Goal: Information Seeking & Learning: Compare options

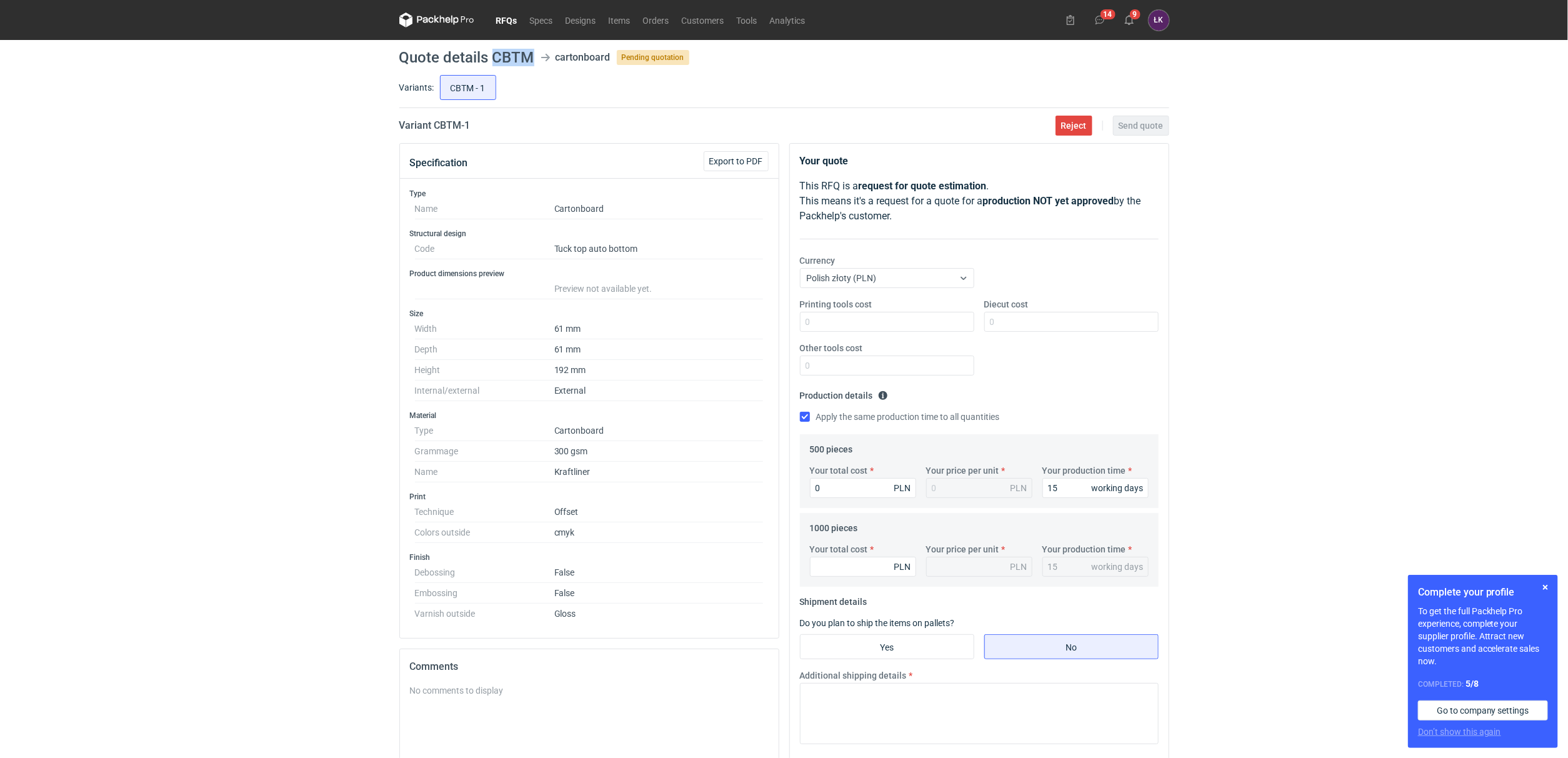
drag, startPoint x: 491, startPoint y: 55, endPoint x: 535, endPoint y: 53, distance: 44.0
click at [535, 53] on header "Quote details CBTM cartonboard Pending quotation" at bounding box center [784, 57] width 770 height 15
copy header "CBTM"
click at [369, 436] on div "RFQs Specs Designs Items Orders Customers Tools Analytics 14 9 ŁK Łukasz Kowals…" at bounding box center [784, 379] width 1568 height 758
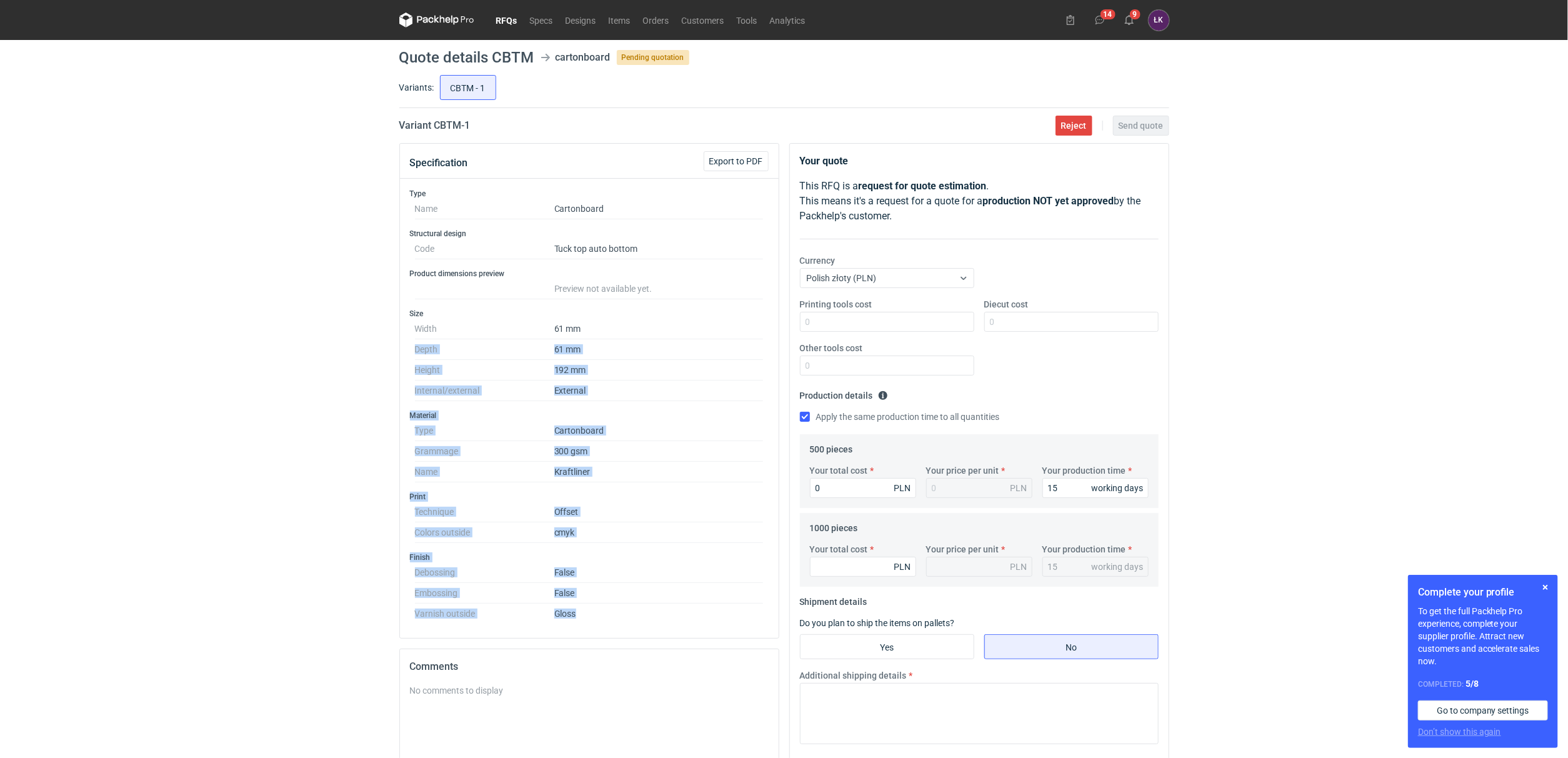
drag, startPoint x: 602, startPoint y: 625, endPoint x: 342, endPoint y: 344, distance: 382.8
click at [342, 344] on div "RFQs Specs Designs Items Orders Customers Tools Analytics 14 9 ŁK Łukasz Kowals…" at bounding box center [784, 379] width 1568 height 758
click at [314, 418] on div "RFQs Specs Designs Items Orders Customers Tools Analytics 14 9 ŁK Łukasz Kowals…" at bounding box center [784, 379] width 1568 height 758
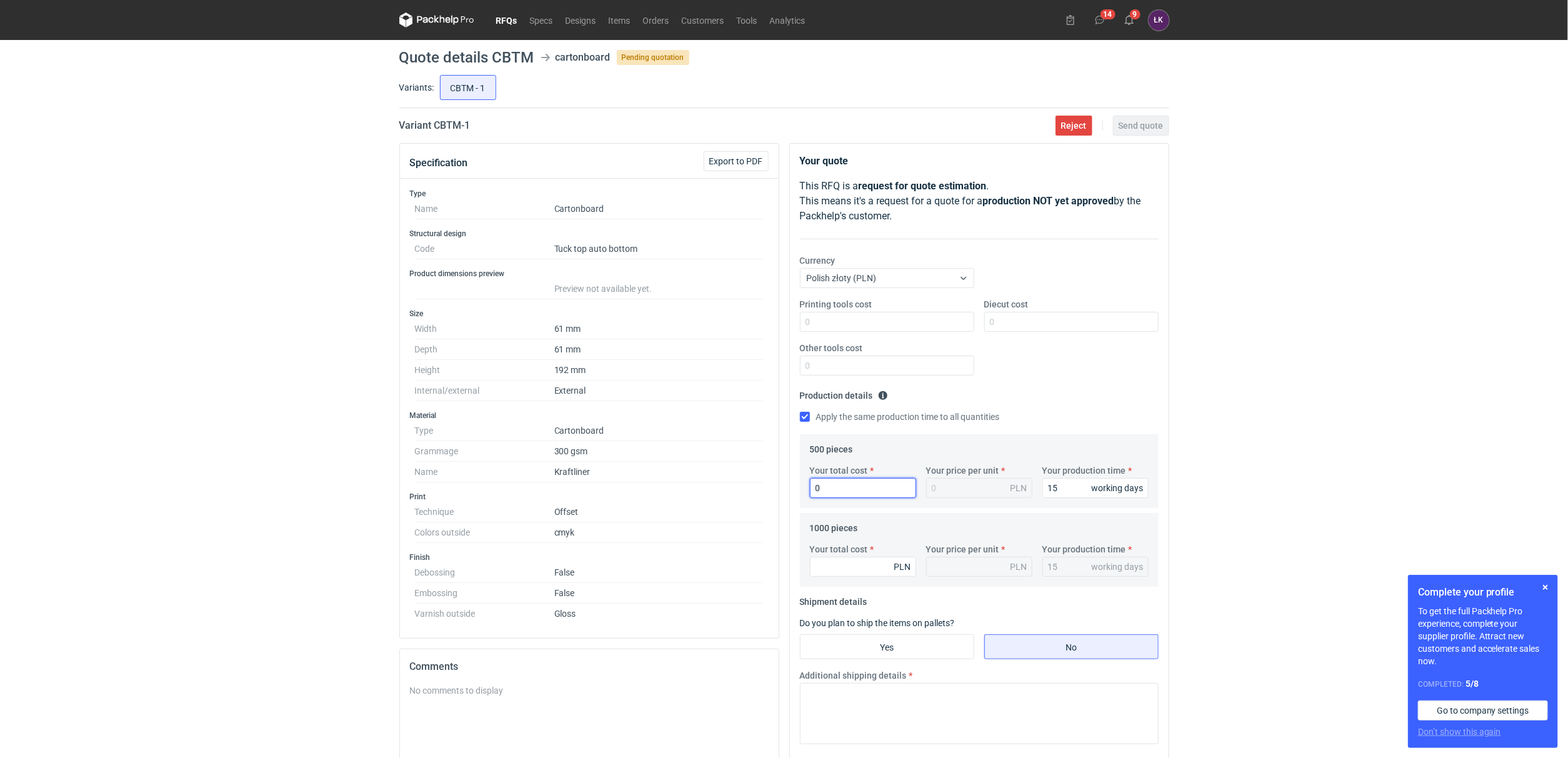
drag, startPoint x: 848, startPoint y: 487, endPoint x: 773, endPoint y: 487, distance: 75.0
click at [773, 487] on div "Specification Export to PDF Type Name Cartonboard Structural design Code Tuck t…" at bounding box center [784, 552] width 780 height 817
type input "1800"
type input "3.6"
type input "1800"
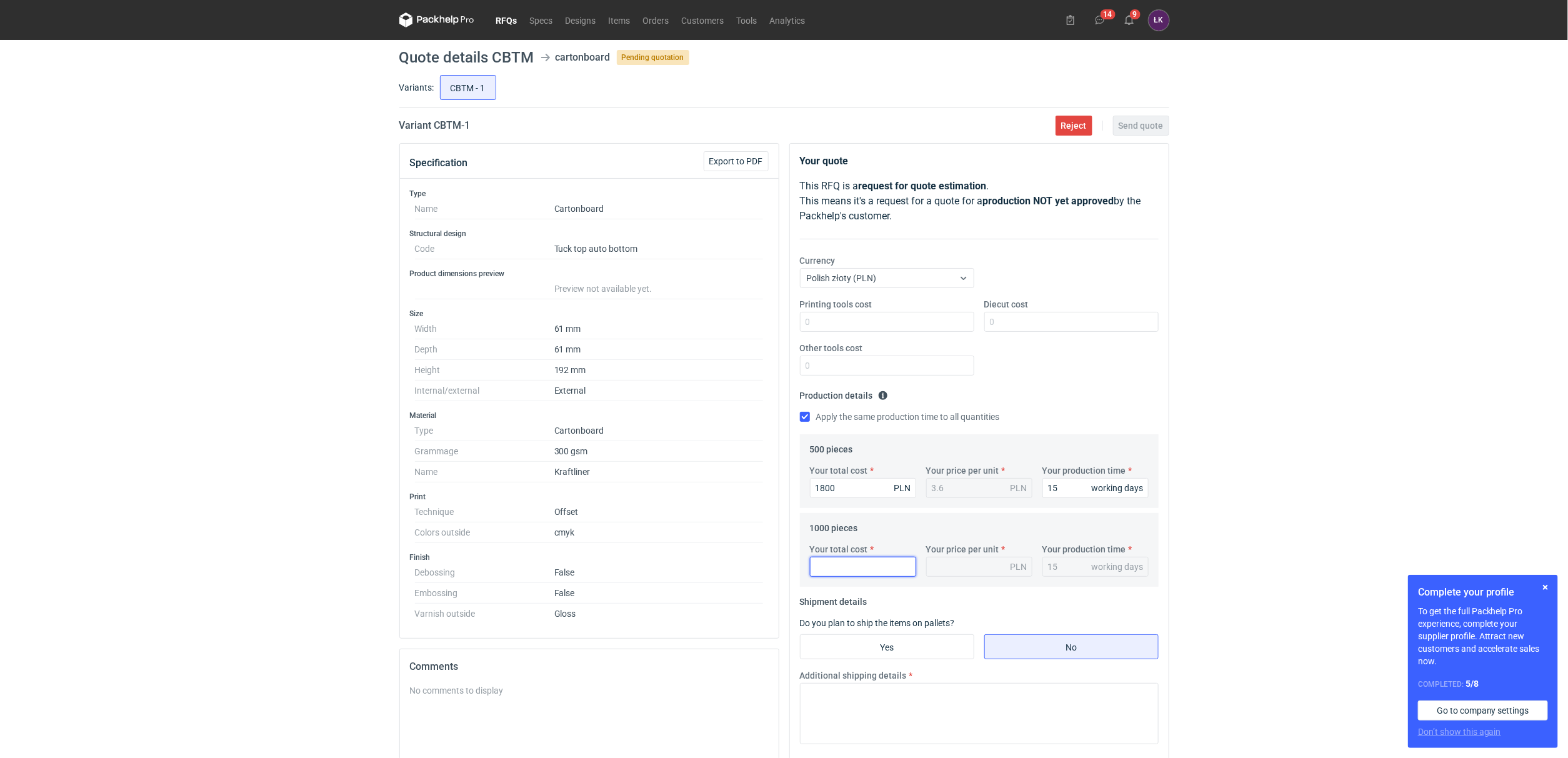
click at [846, 568] on input "Your total cost" at bounding box center [863, 567] width 106 height 20
type input "2000"
type input "2"
type input "2000"
click at [1010, 326] on input "Diecut cost" at bounding box center [1072, 322] width 174 height 20
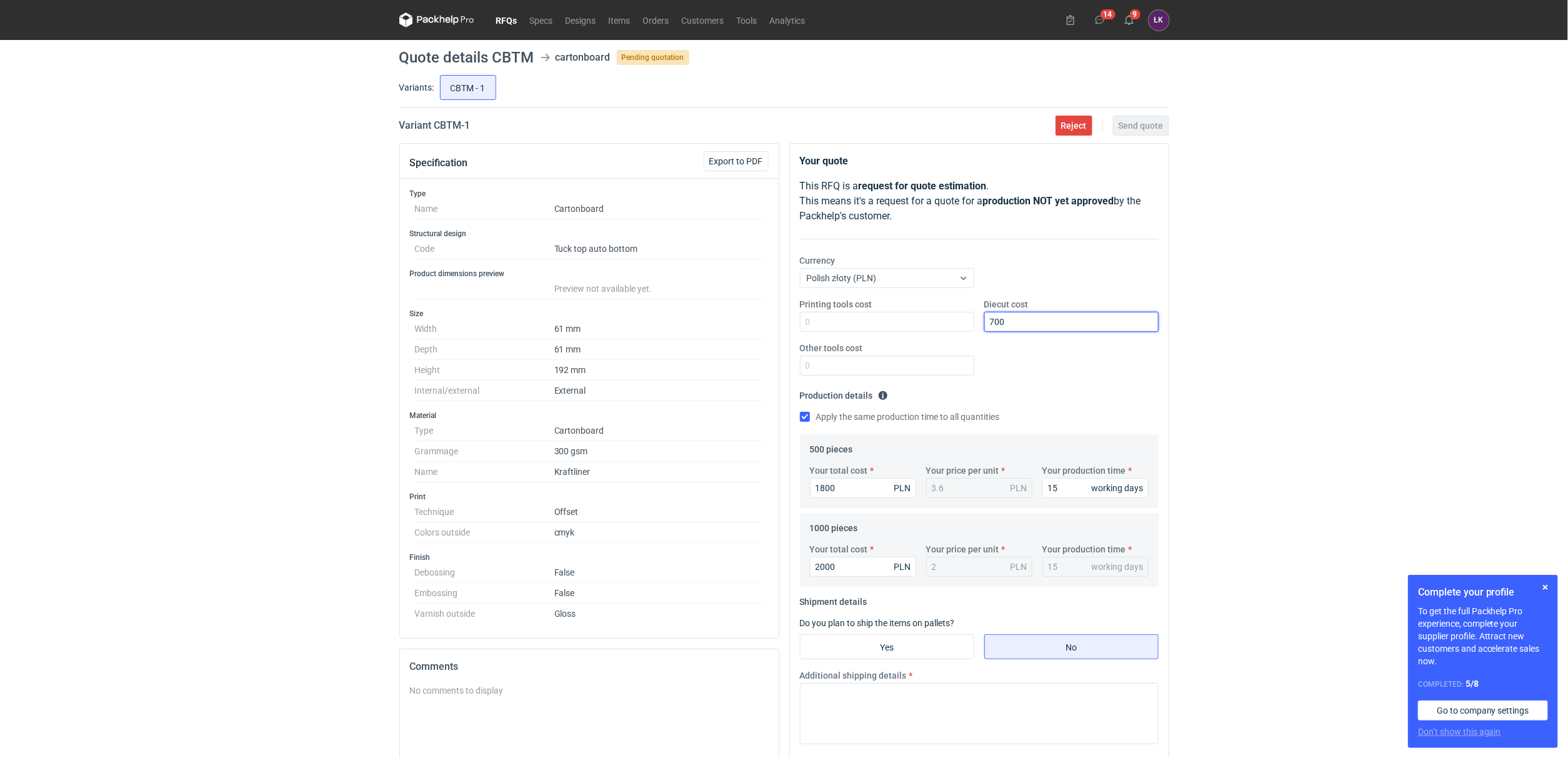
type input "700"
click at [1212, 399] on div "RFQs Specs Designs Items Orders Customers Tools Analytics 14 9 ŁK Łukasz Kowals…" at bounding box center [784, 379] width 1568 height 758
click at [936, 659] on input "Yes" at bounding box center [887, 647] width 173 height 24
radio input "true"
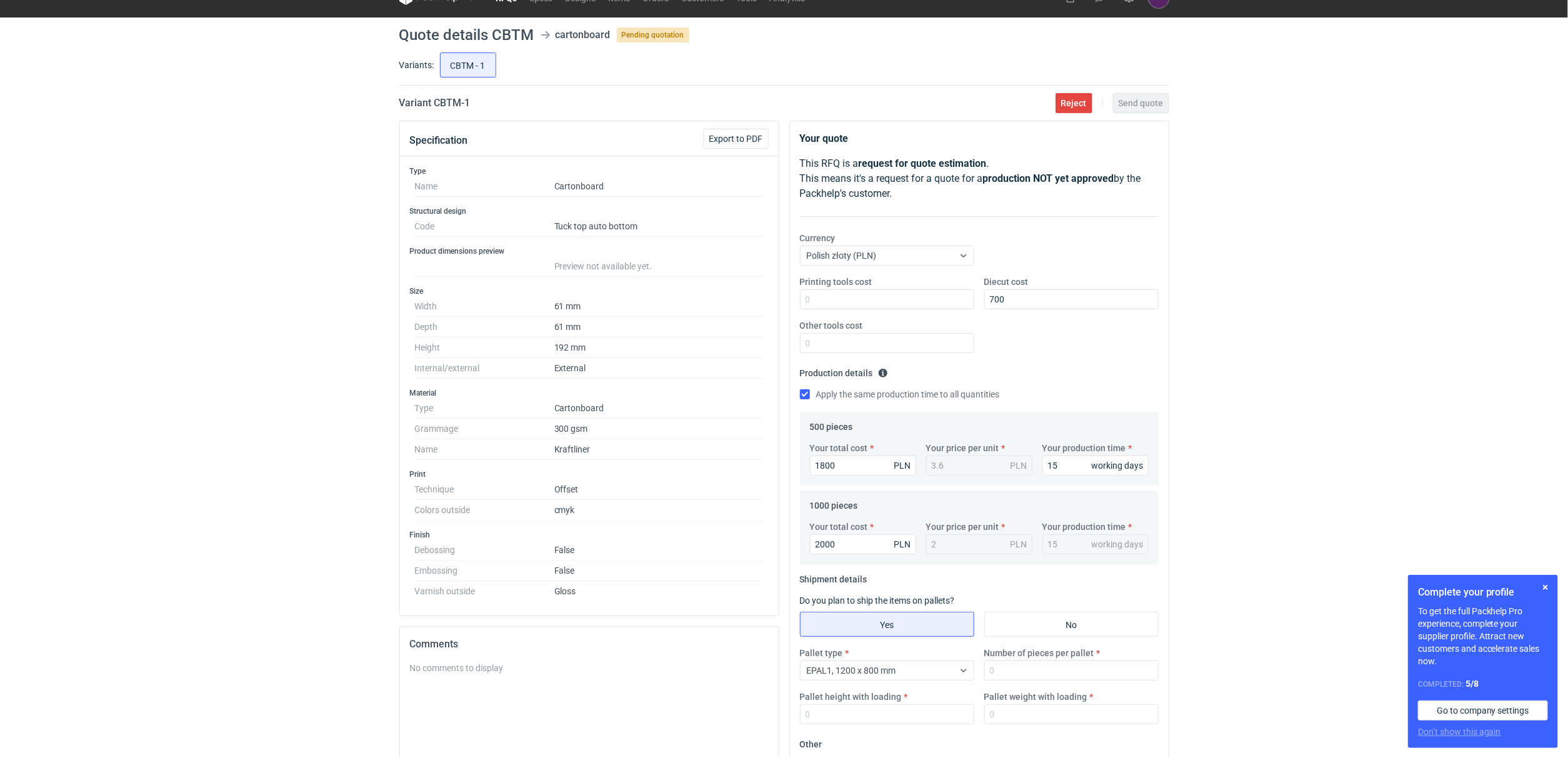
scroll to position [93, 0]
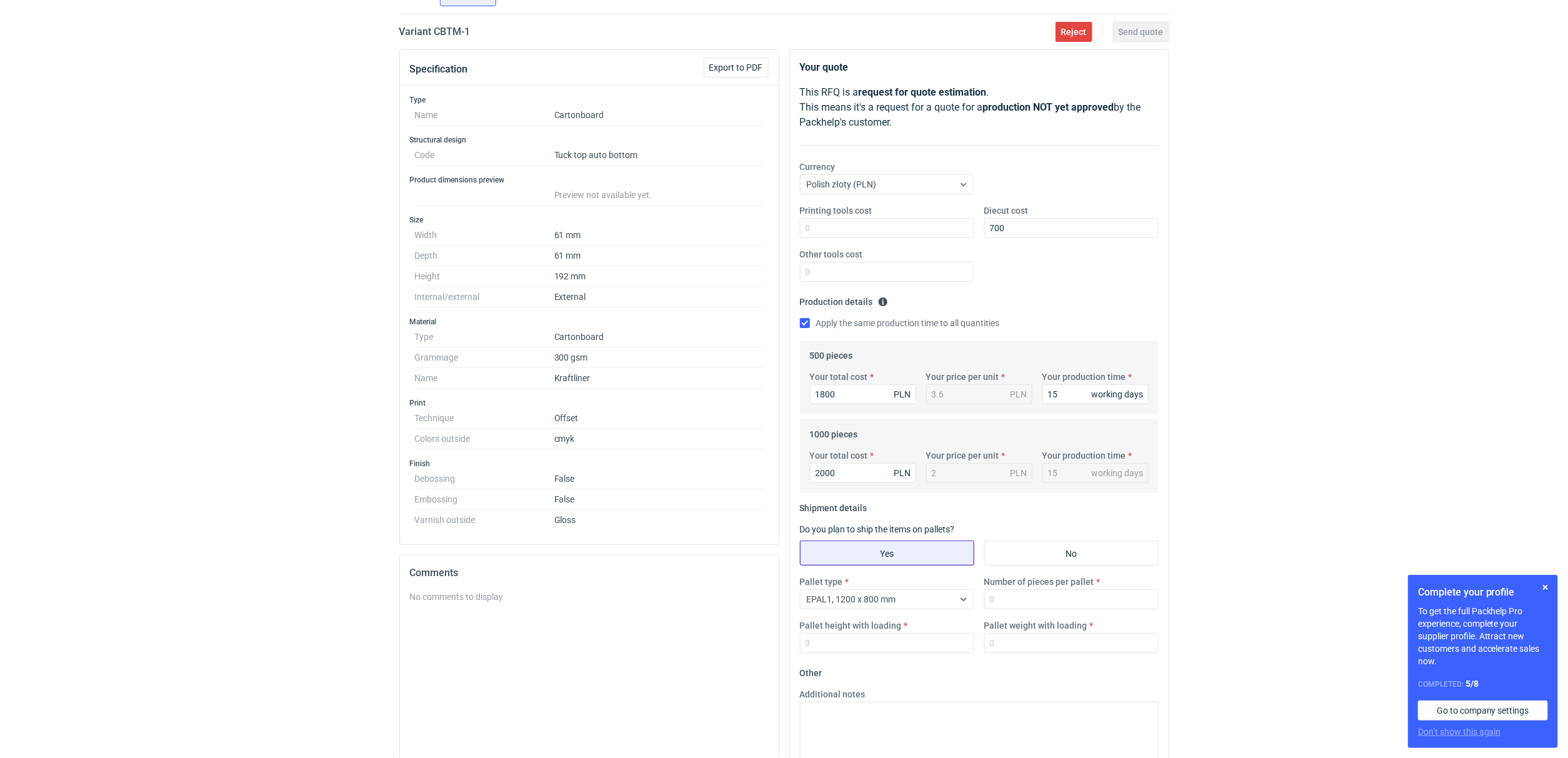
click at [918, 543] on input "Yes" at bounding box center [887, 553] width 173 height 24
click at [883, 596] on span "EPAL1, 1200 x 800 mm" at bounding box center [851, 599] width 89 height 10
click at [859, 693] on span "1/2 EUR6, 800 x 600 mm" at bounding box center [858, 689] width 96 height 12
click at [1041, 594] on input "Number of pieces per pallet" at bounding box center [1072, 600] width 174 height 20
type input "1000"
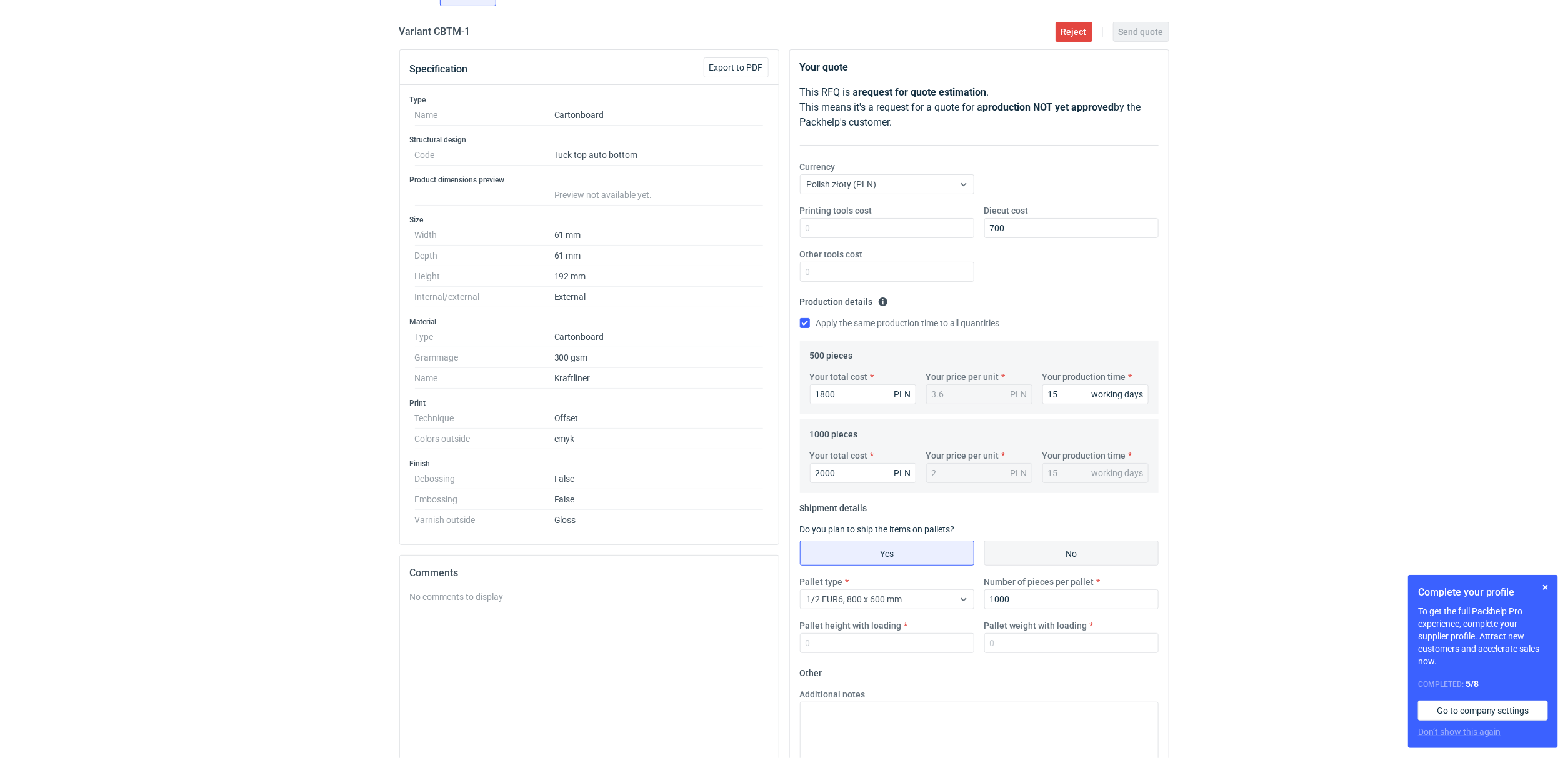
click at [1128, 560] on input "No" at bounding box center [1071, 553] width 173 height 24
radio input "true"
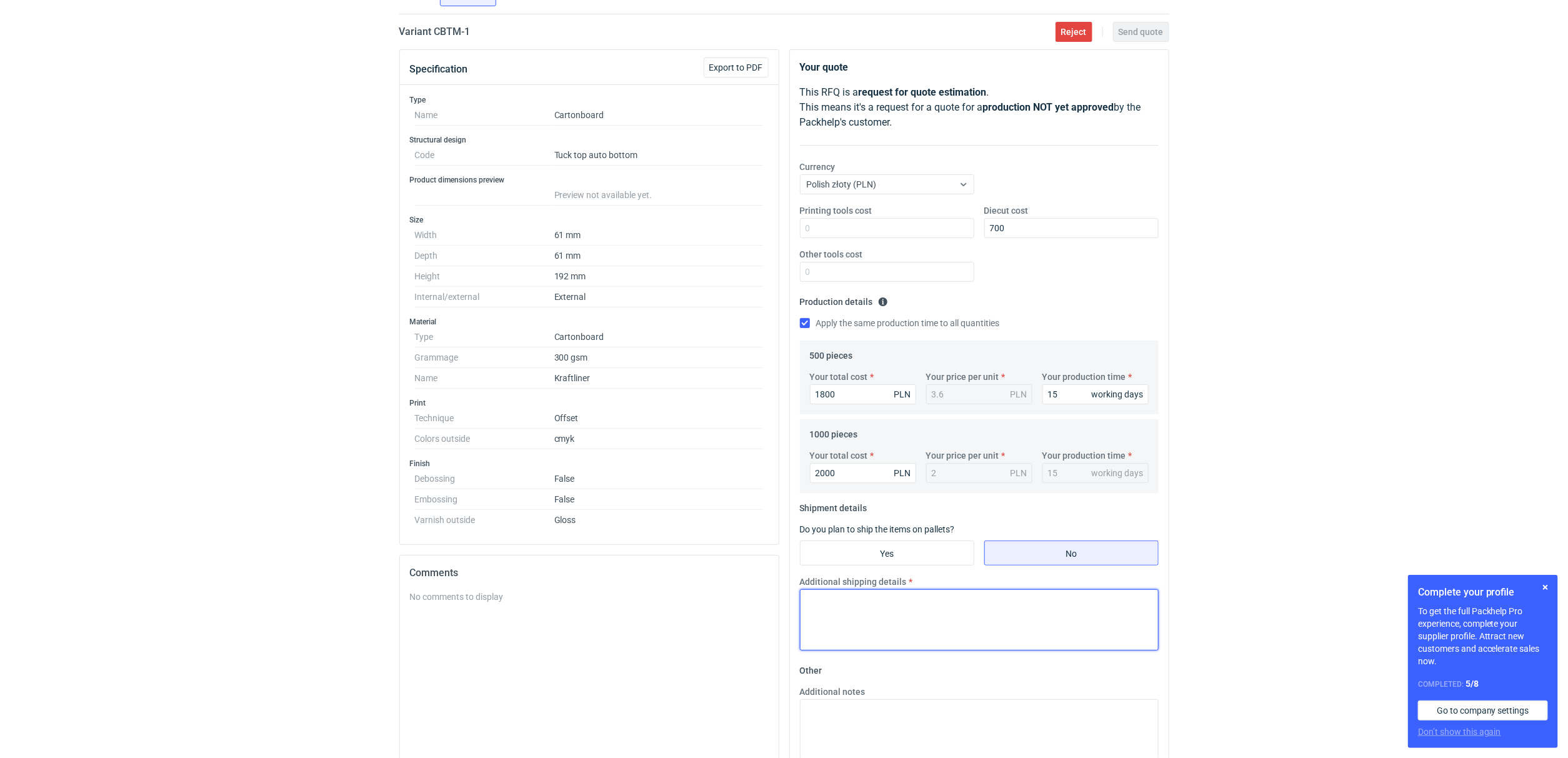
click at [946, 612] on textarea "Additional shipping details" at bounding box center [978, 620] width 358 height 61
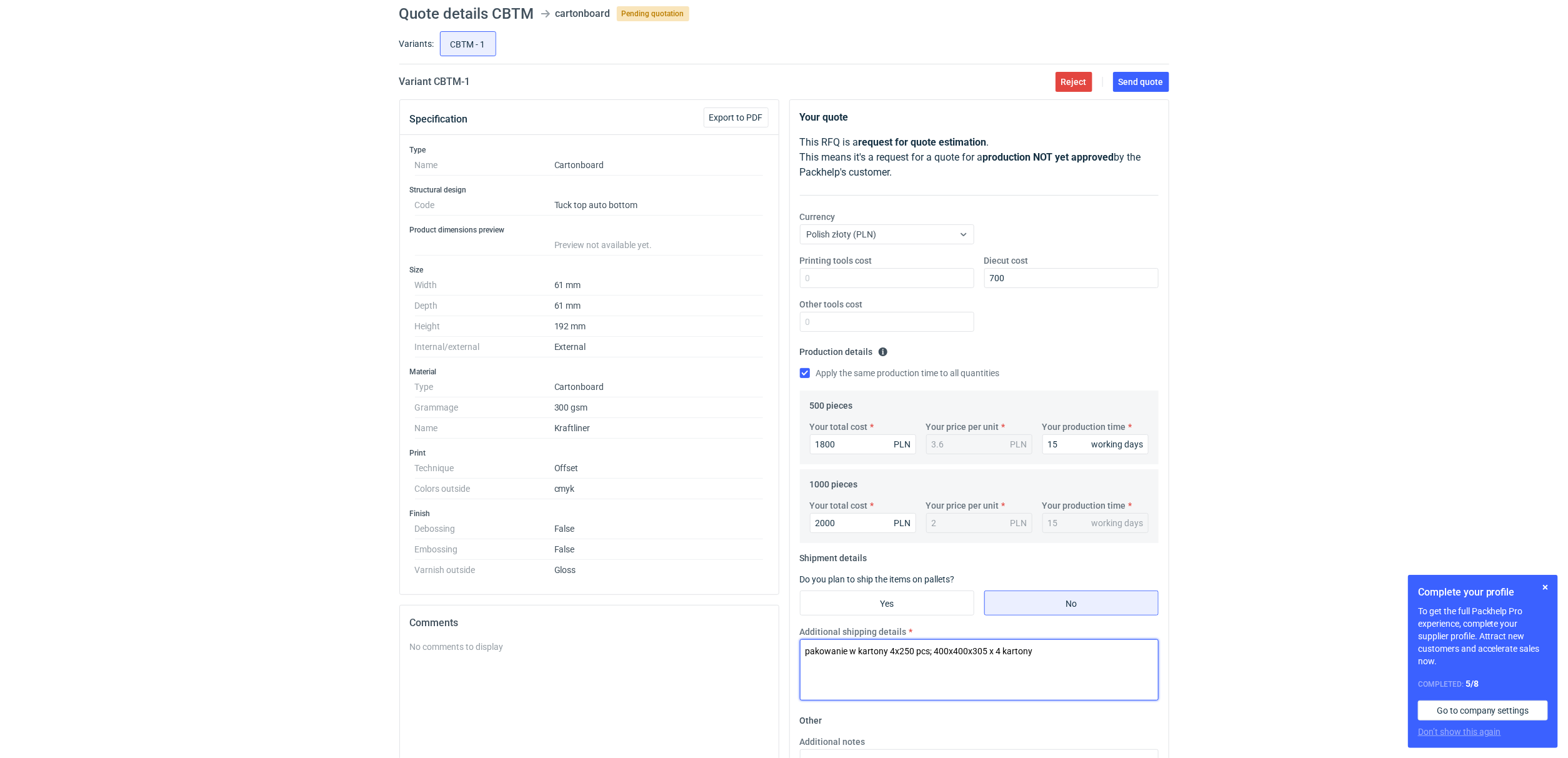
scroll to position [0, 0]
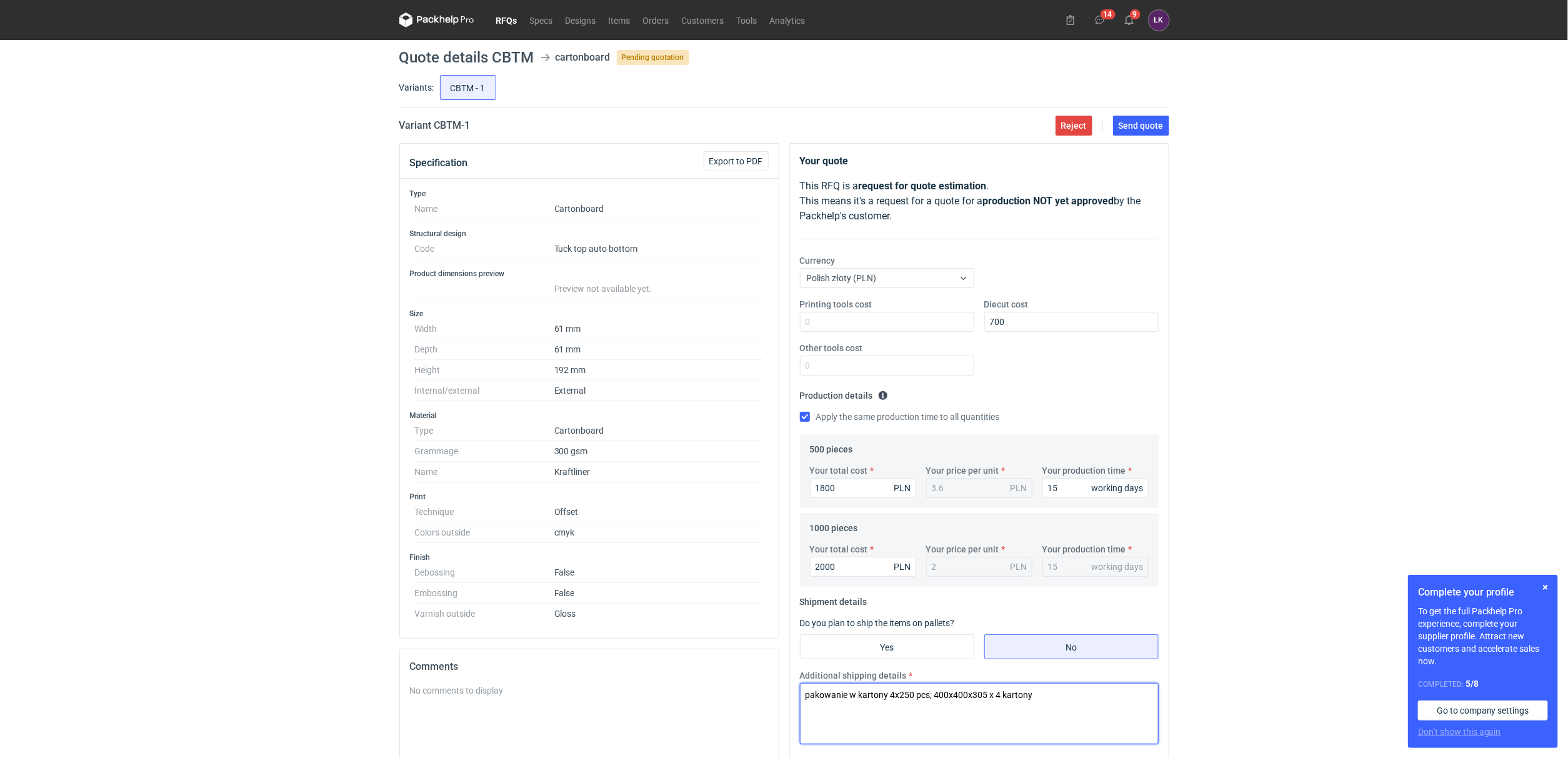
type textarea "pakowanie w kartony 4x250 pcs; 400x400x305 x 4 kartony"
click at [1140, 135] on div "Reject Send quote" at bounding box center [1110, 125] width 119 height 20
click at [1146, 127] on span "Send quote" at bounding box center [1141, 125] width 45 height 9
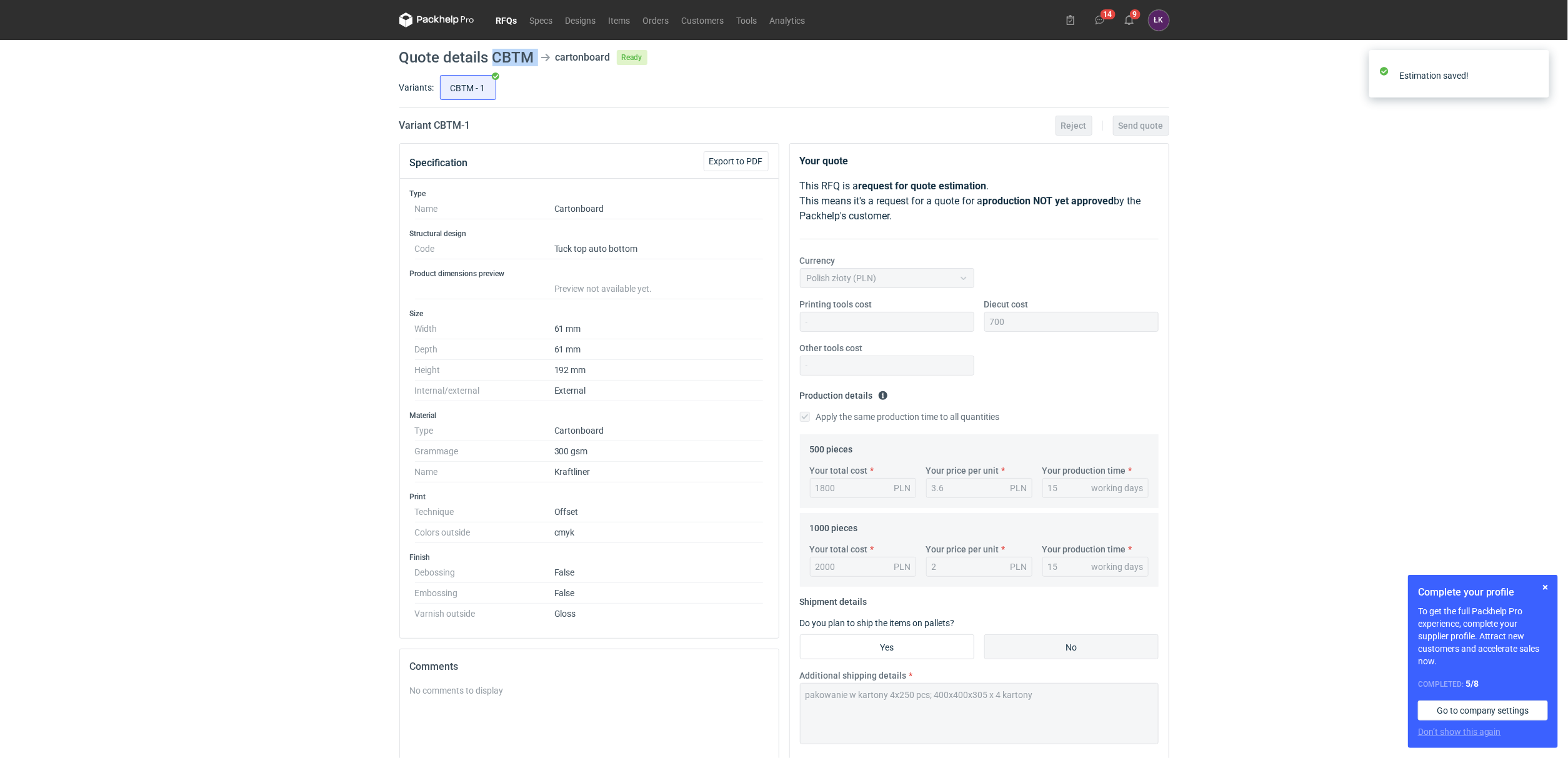
drag, startPoint x: 493, startPoint y: 58, endPoint x: 535, endPoint y: 58, distance: 42.0
click at [535, 58] on header "Quote details CBTM cartonboard Ready" at bounding box center [784, 57] width 770 height 15
copy header "CBTM"
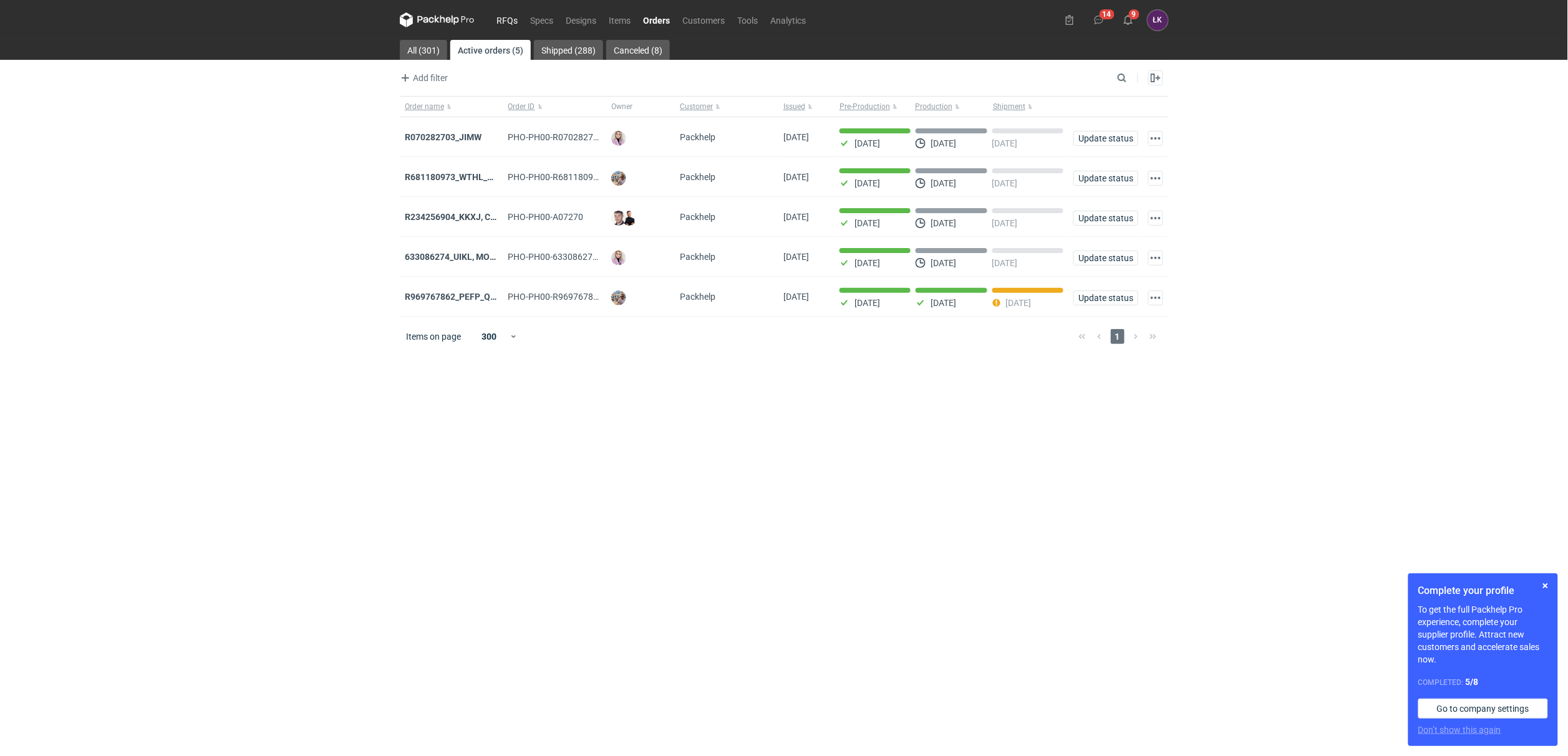
click at [513, 13] on link "RFQs" at bounding box center [507, 20] width 34 height 15
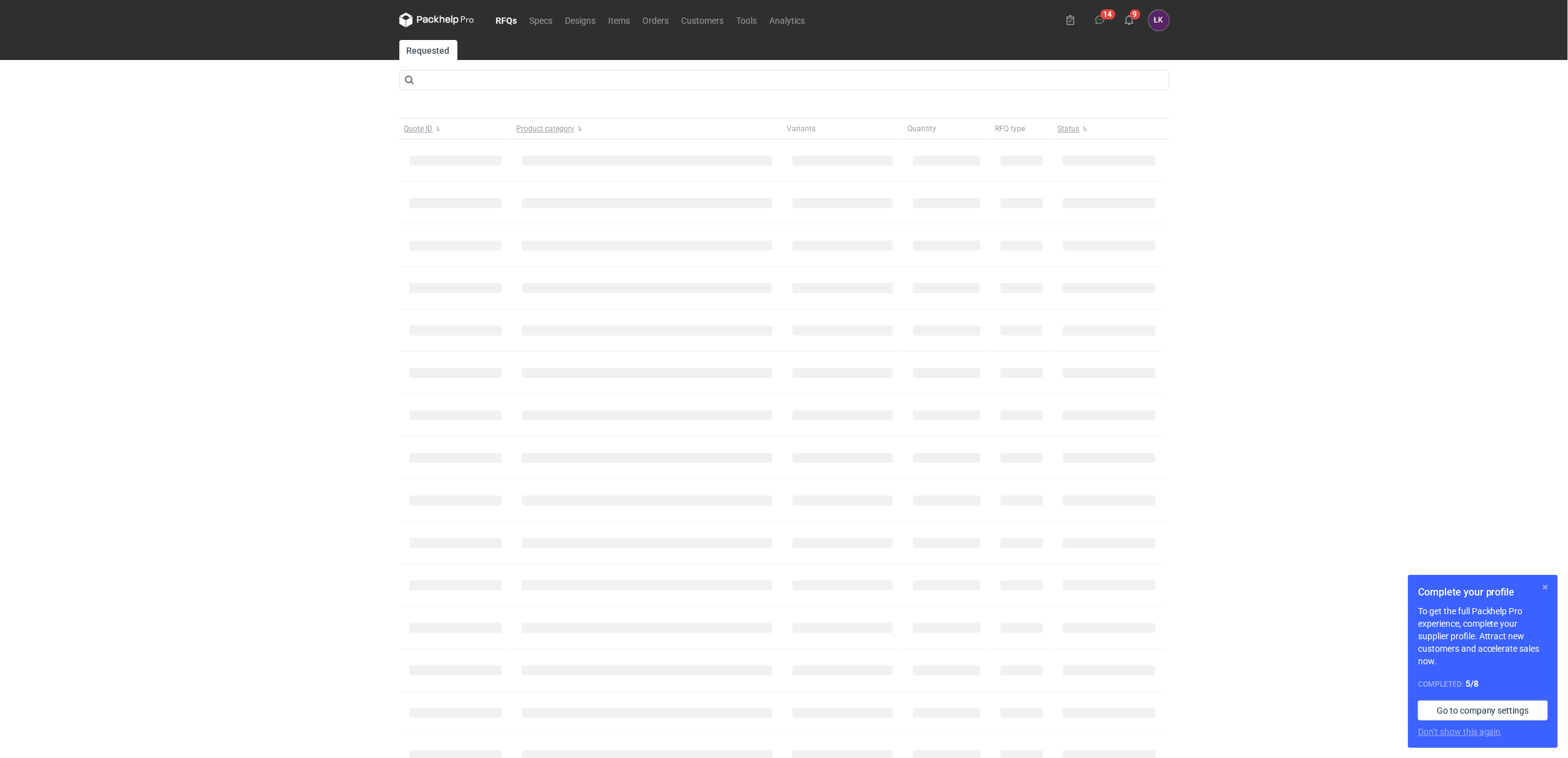
click at [1548, 591] on button "button" at bounding box center [1545, 587] width 15 height 15
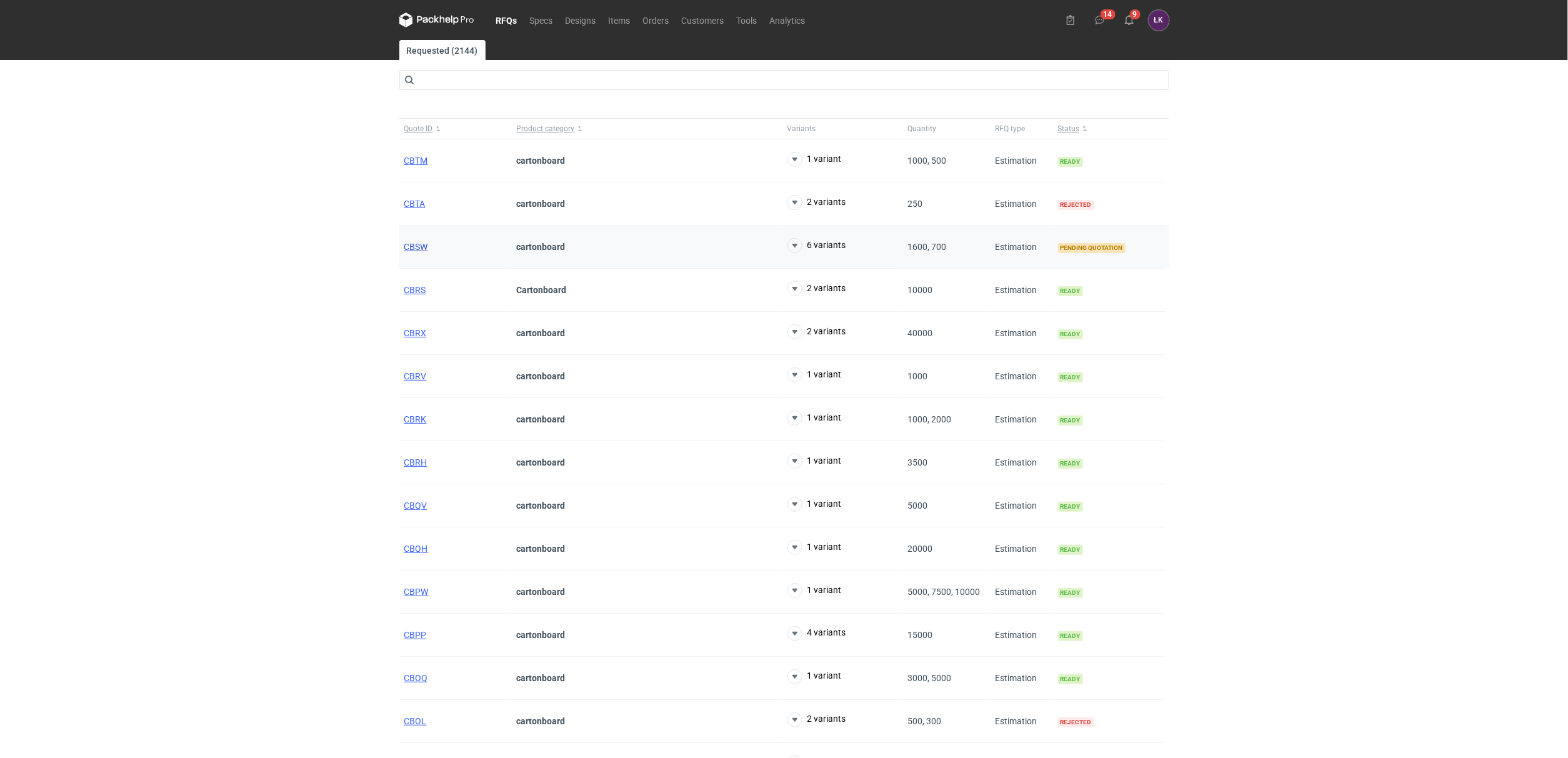
click at [409, 244] on span "CBSW" at bounding box center [416, 246] width 24 height 10
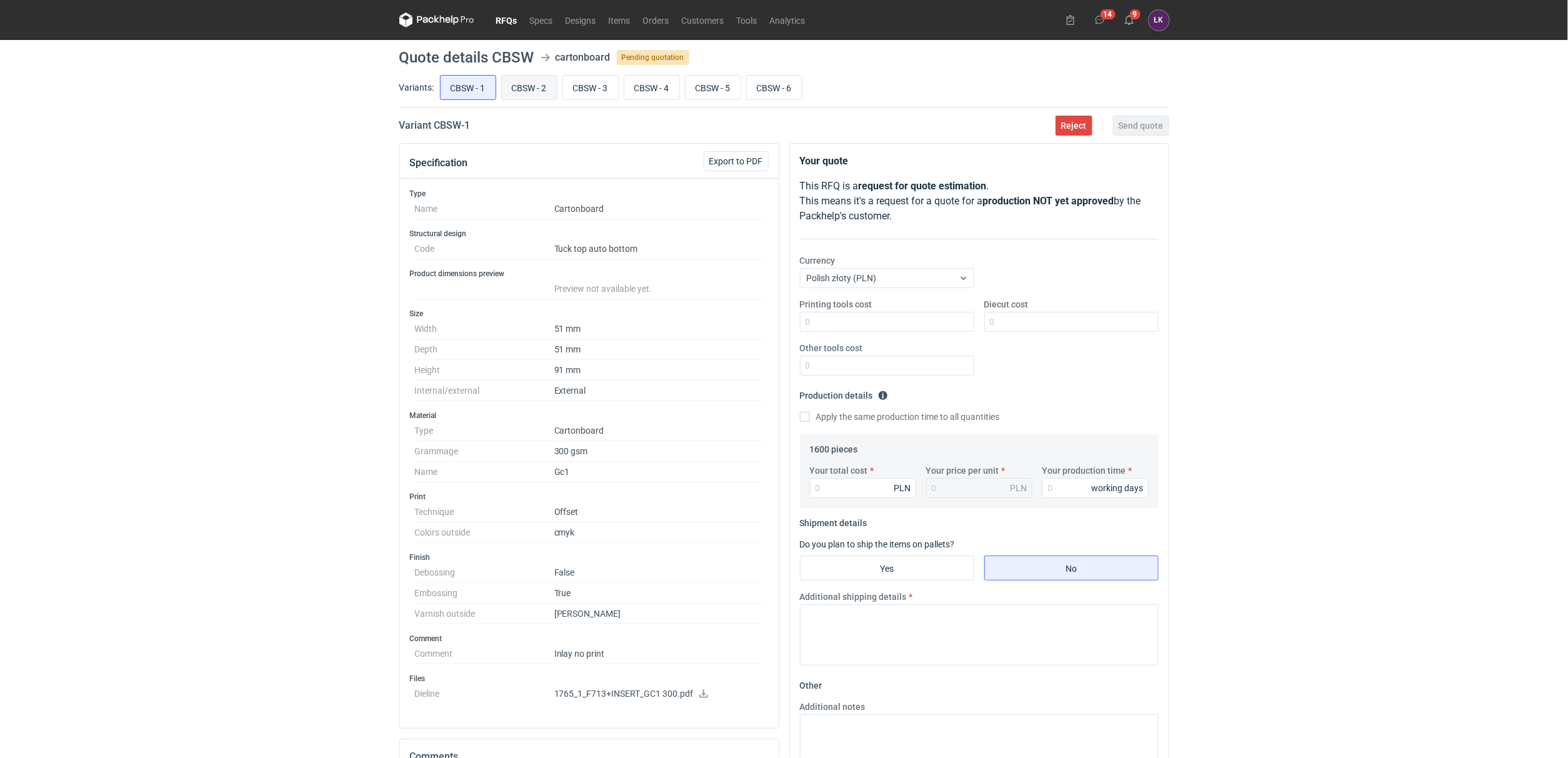
click at [530, 93] on input "CBSW - 2" at bounding box center [529, 87] width 55 height 24
radio input "true"
click at [470, 83] on input "CBSW - 1" at bounding box center [468, 87] width 55 height 24
radio input "true"
click at [273, 205] on div "RFQs Specs Designs Items Orders Customers Tools Analytics 14 9 [PERSON_NAME] Ko…" at bounding box center [784, 379] width 1568 height 758
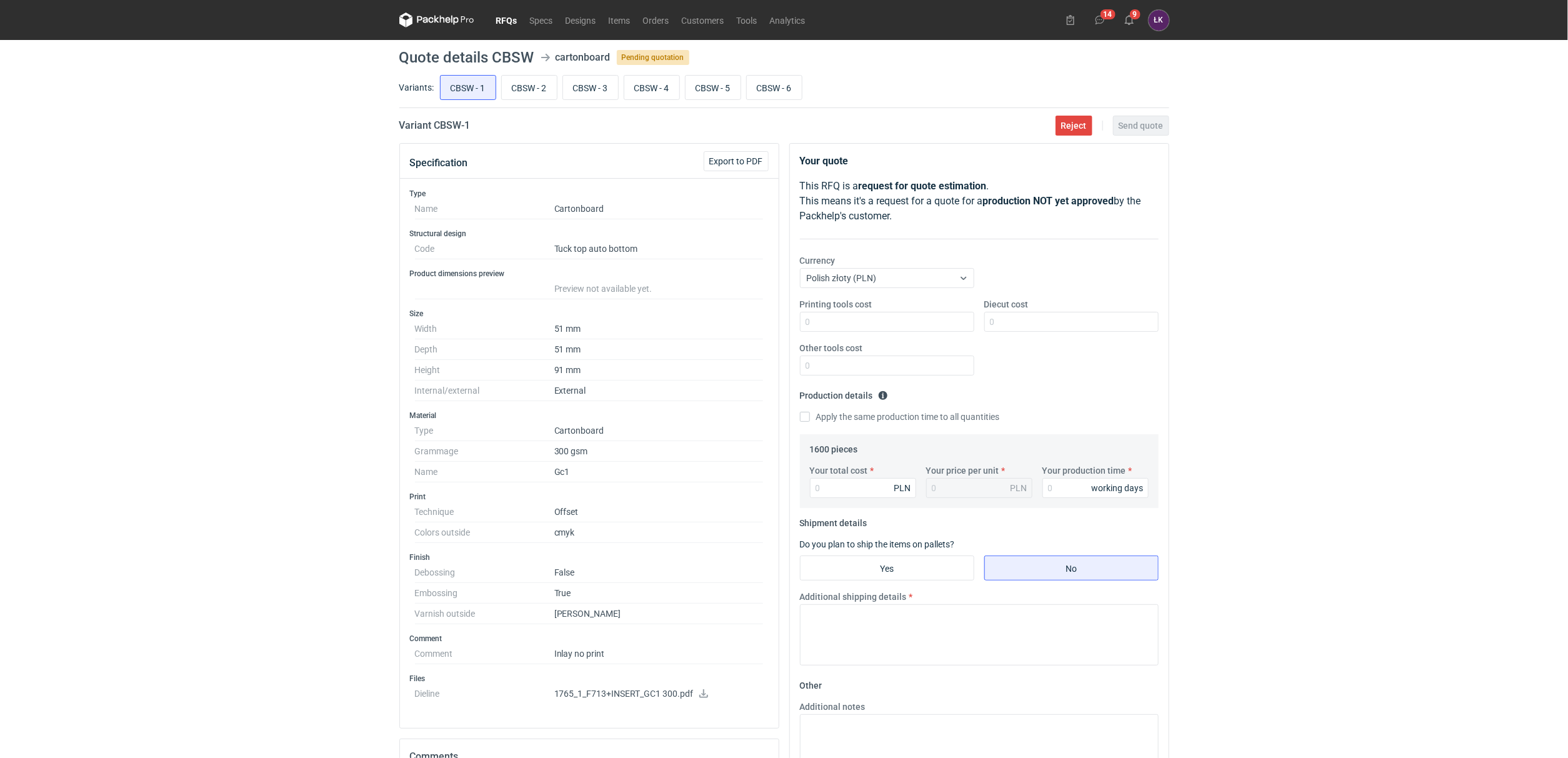
click at [382, 434] on div "RFQs Specs Designs Items Orders Customers Tools Analytics 14 9 [PERSON_NAME] Ko…" at bounding box center [784, 379] width 1568 height 758
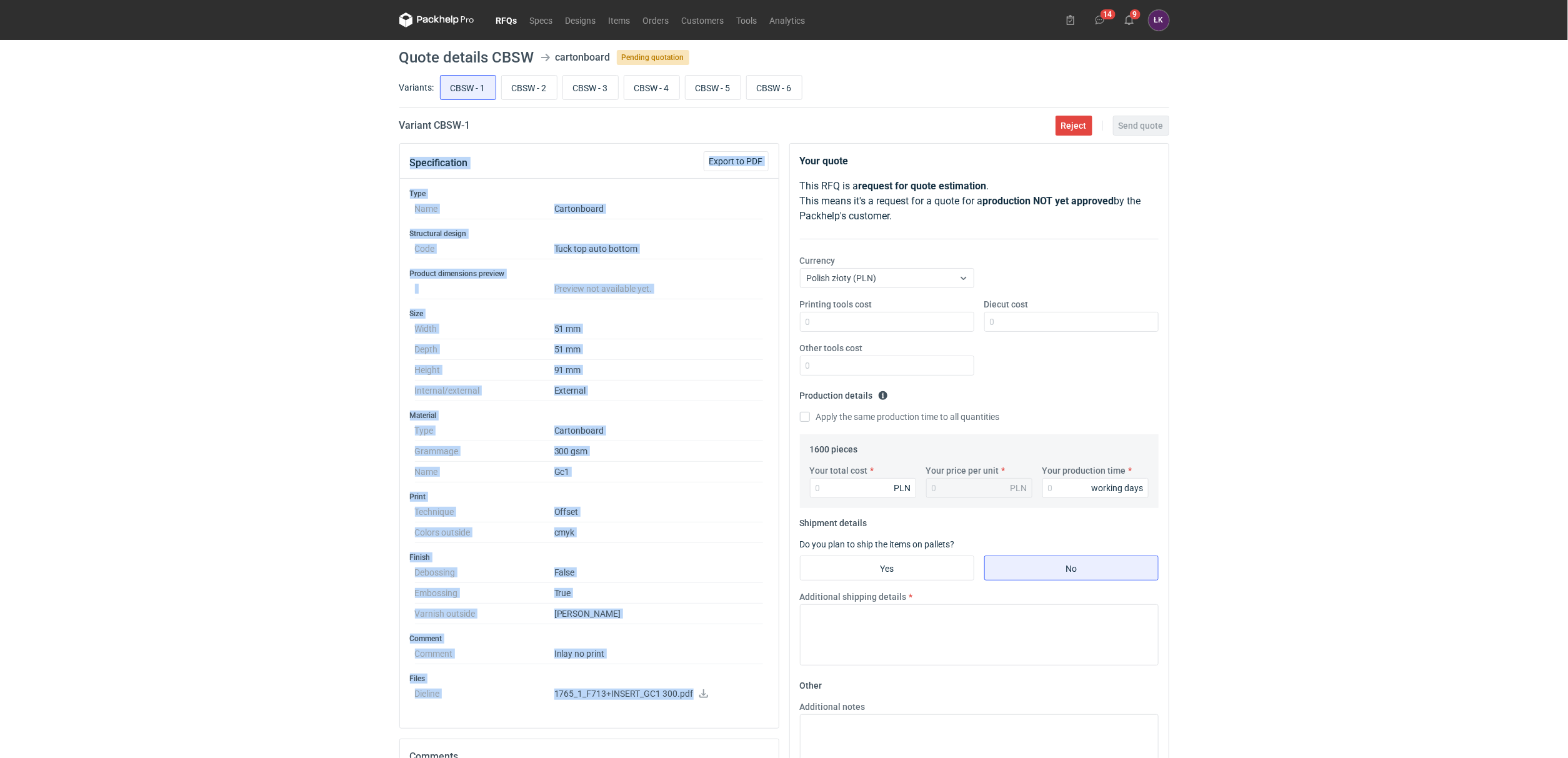
drag, startPoint x: 398, startPoint y: 164, endPoint x: 722, endPoint y: 706, distance: 631.5
click at [722, 706] on div "Specification Export to PDF Type Name Cartonboard Structural design Code Tuck t…" at bounding box center [589, 591] width 390 height 896
click at [368, 319] on div "RFQs Specs Designs Items Orders Customers Tools Analytics 14 9 [PERSON_NAME] Ko…" at bounding box center [784, 379] width 1568 height 758
drag, startPoint x: 405, startPoint y: 157, endPoint x: 736, endPoint y: 710, distance: 644.5
click at [736, 710] on div "Specification Export to PDF Type Name Cartonboard Structural design Code Tuck t…" at bounding box center [589, 436] width 380 height 585
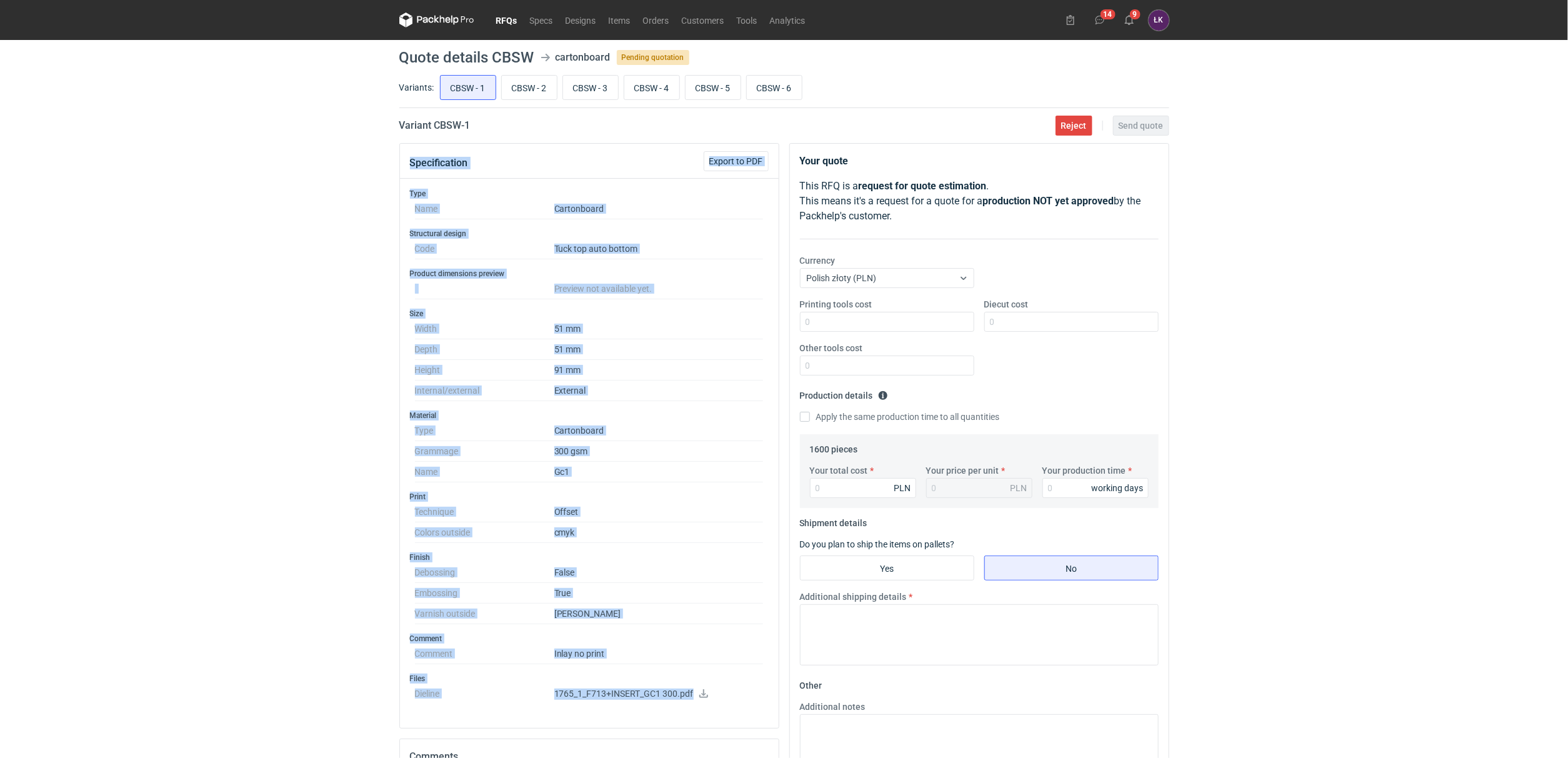
click at [344, 431] on div "RFQs Specs Designs Items Orders Customers Tools Analytics 14 9 [PERSON_NAME] Ko…" at bounding box center [784, 379] width 1568 height 758
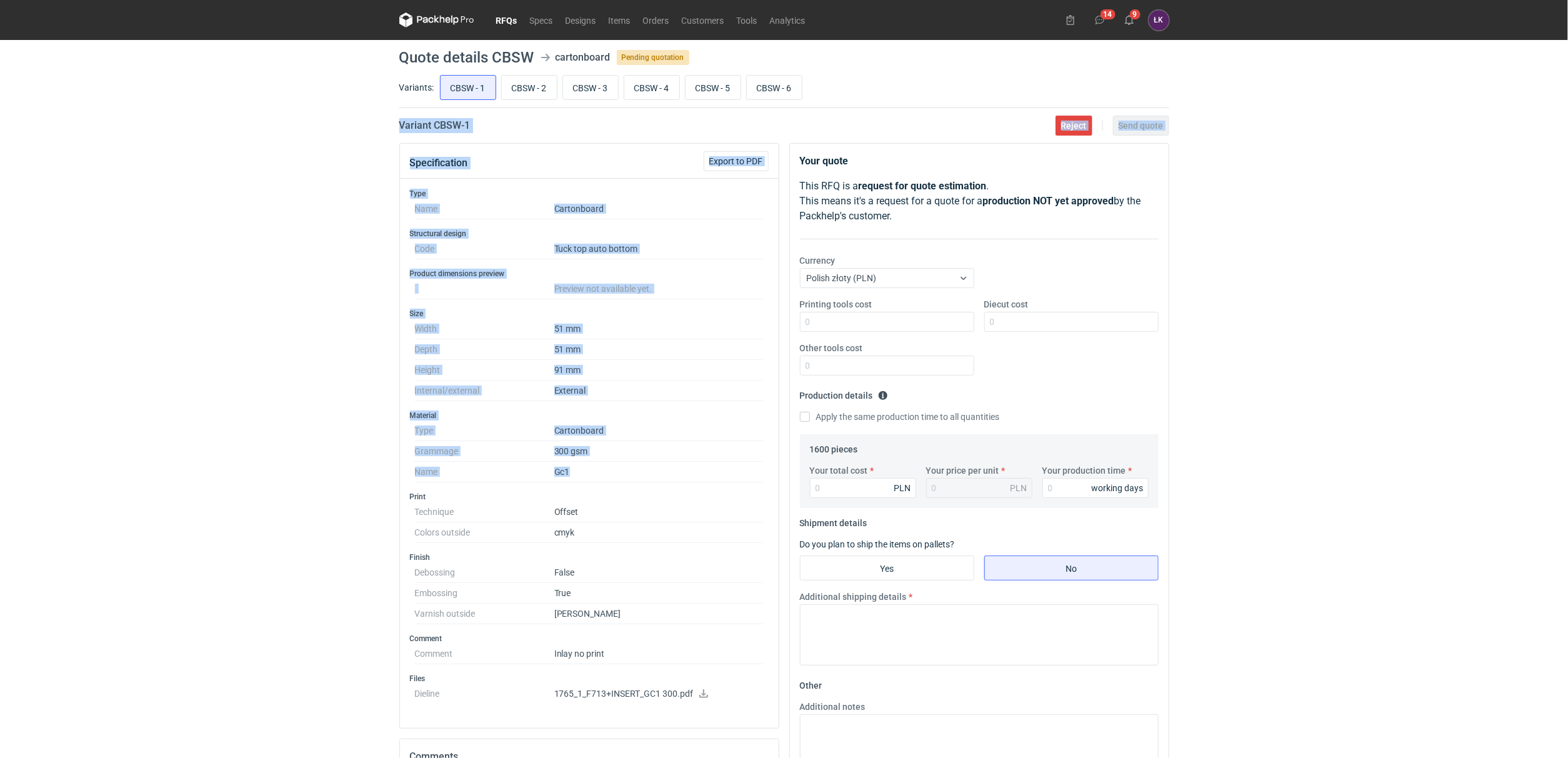
drag, startPoint x: 368, startPoint y: 131, endPoint x: 584, endPoint y: 474, distance: 405.3
click at [584, 474] on div "RFQs Specs Designs Items Orders Customers Tools Analytics 14 9 [PERSON_NAME] Ko…" at bounding box center [784, 379] width 1568 height 758
click at [584, 474] on dd "Gc1" at bounding box center [658, 472] width 209 height 20
drag, startPoint x: 584, startPoint y: 474, endPoint x: 409, endPoint y: 169, distance: 351.6
click at [409, 169] on div "Specification Export to PDF Type Name Cartonboard Structural design Code Tuck t…" at bounding box center [589, 436] width 380 height 585
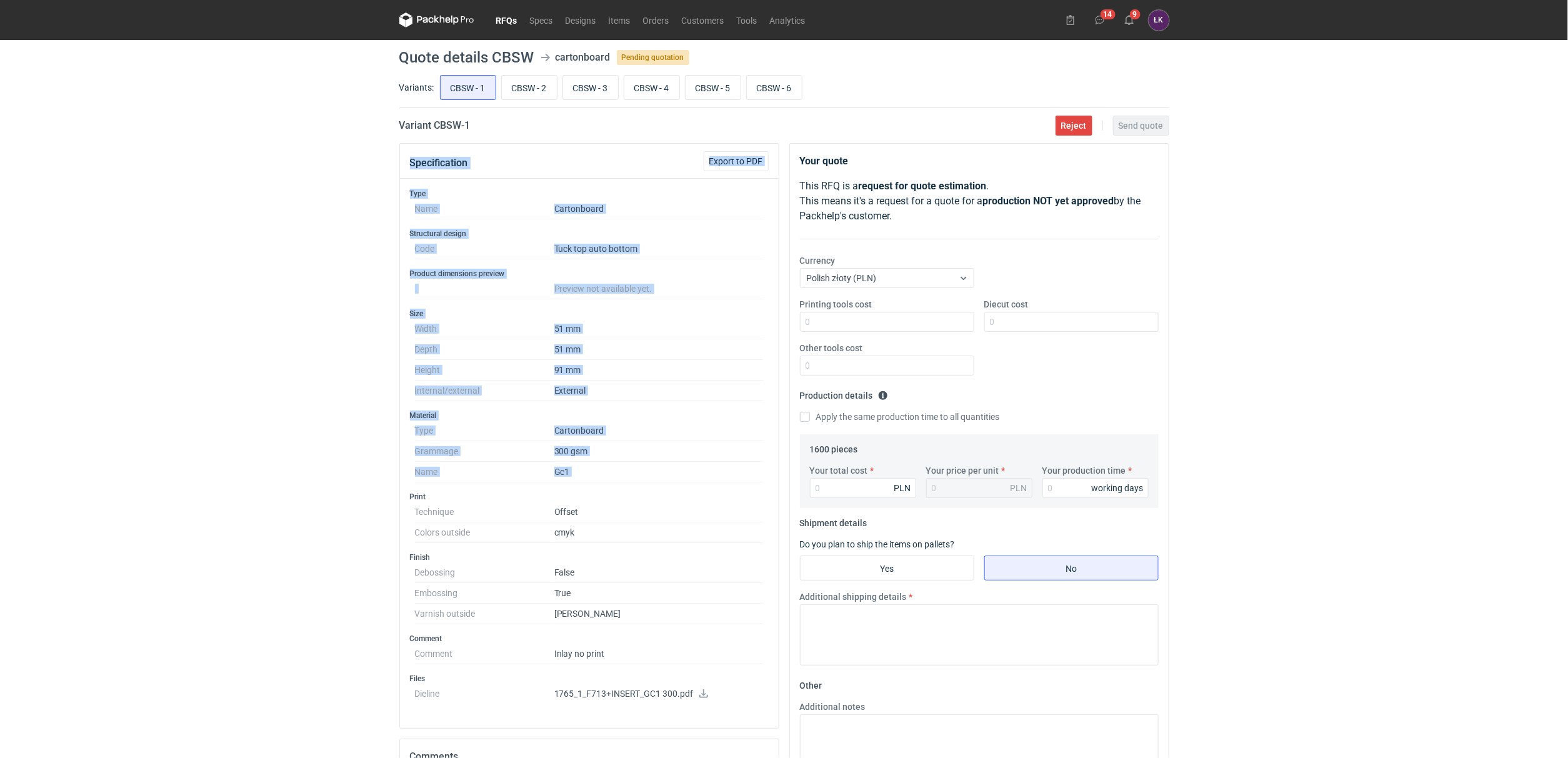
click at [344, 198] on div "RFQs Specs Designs Items Orders Customers Tools Analytics 14 9 [PERSON_NAME] Ko…" at bounding box center [784, 379] width 1568 height 758
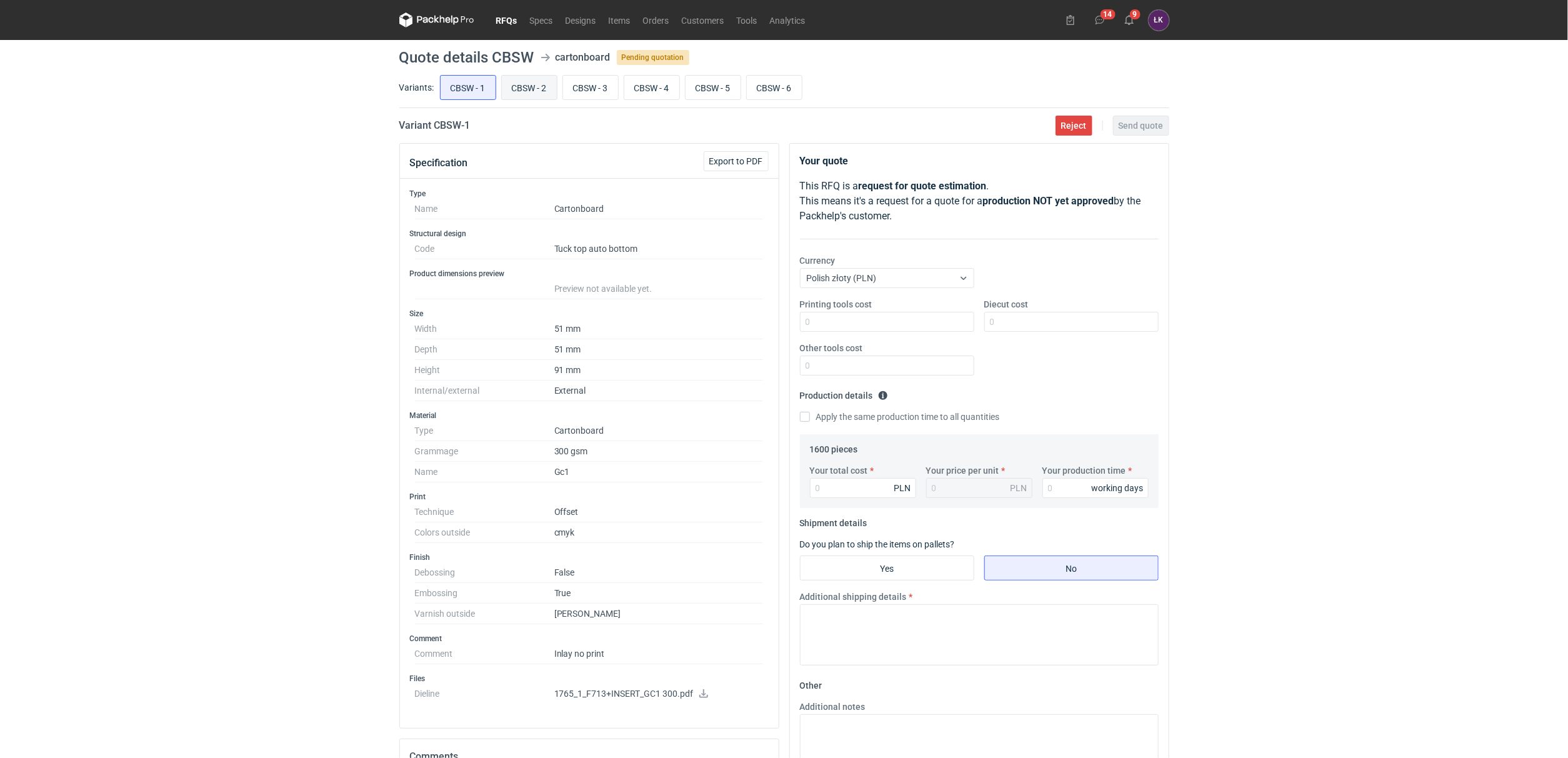
click at [526, 92] on input "CBSW - 2" at bounding box center [529, 87] width 55 height 24
radio input "true"
click at [593, 80] on input "CBSW - 3" at bounding box center [591, 87] width 55 height 24
radio input "true"
drag, startPoint x: 534, startPoint y: 58, endPoint x: 493, endPoint y: 55, distance: 41.1
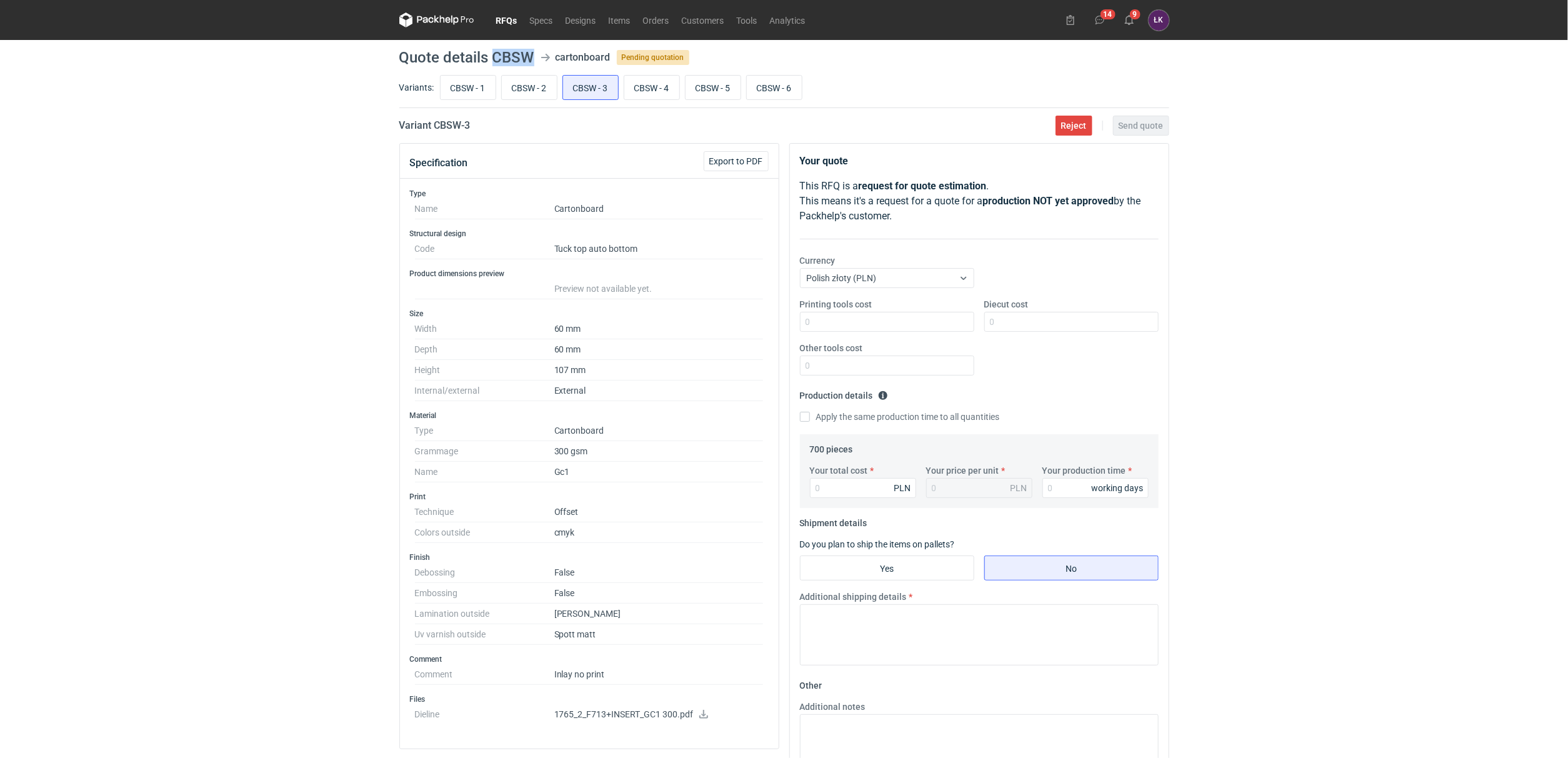
click at [493, 55] on header "Quote details CBSW cartonboard Pending quotation" at bounding box center [784, 57] width 770 height 15
copy h1 "CBSW"
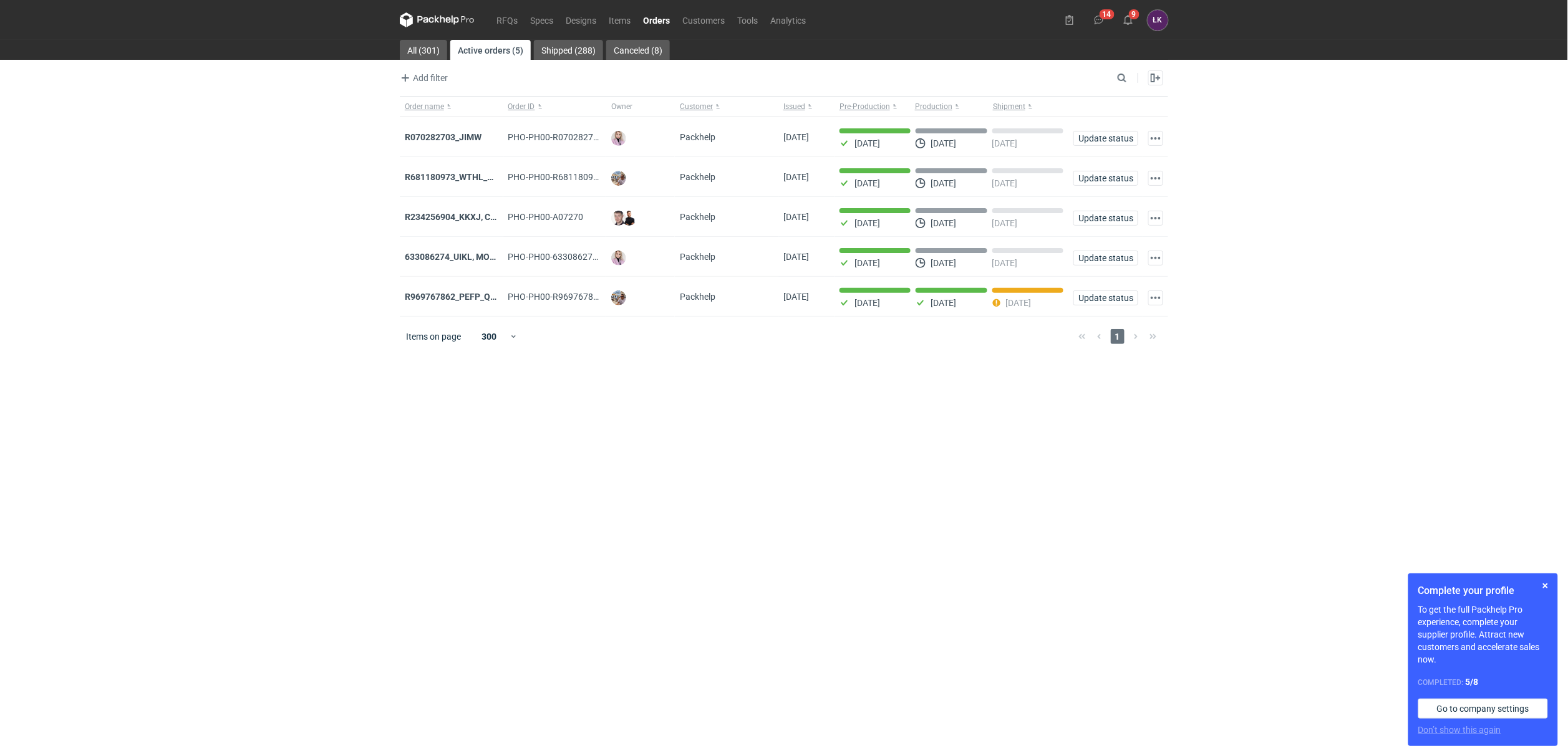
click at [506, 28] on nav "RFQs Specs Designs Items Orders Customers Tools Analytics" at bounding box center [605, 20] width 412 height 40
click at [506, 27] on link "RFQs" at bounding box center [507, 20] width 34 height 15
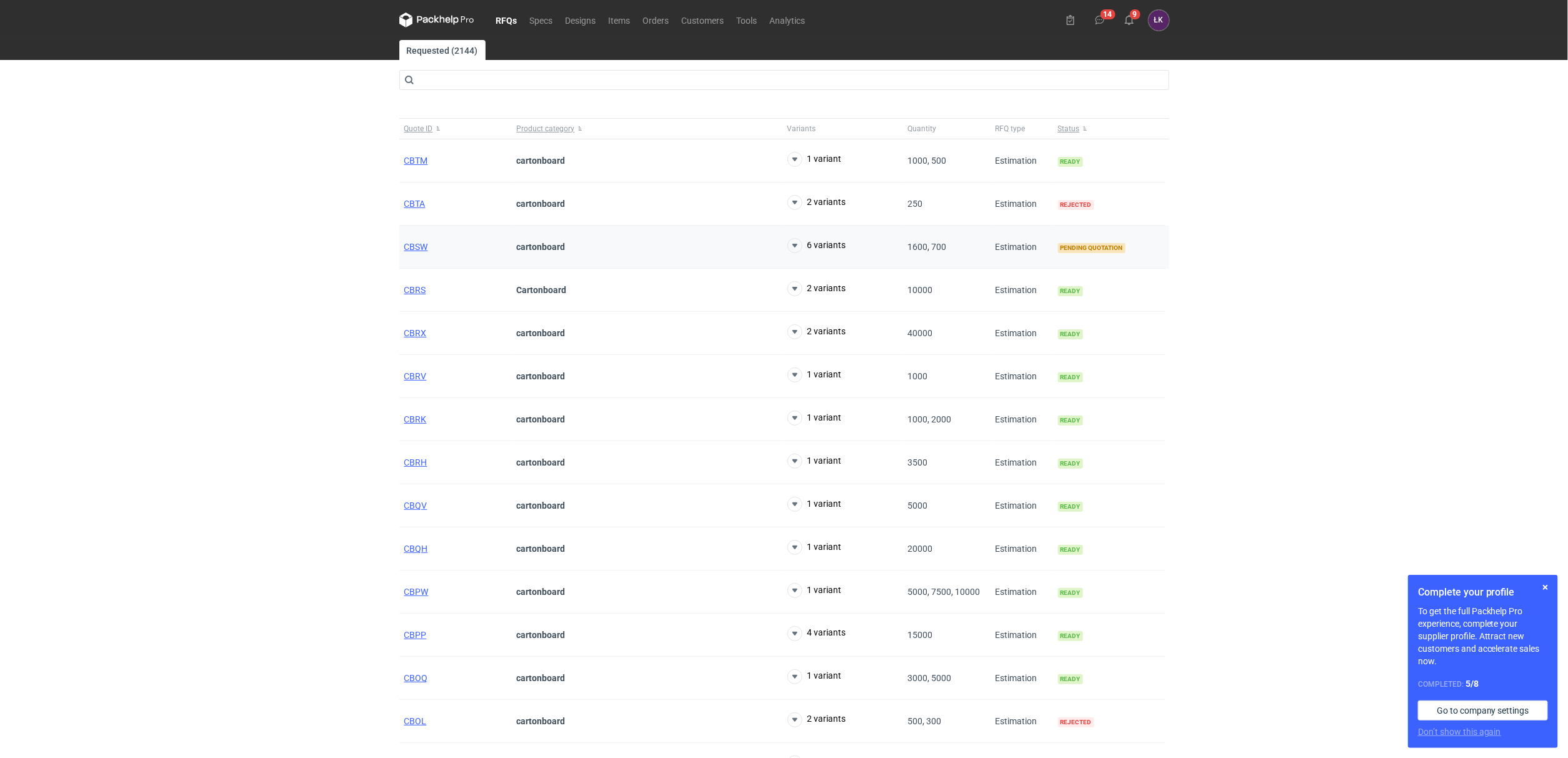
click at [430, 246] on div "CBSW" at bounding box center [455, 247] width 112 height 43
click at [408, 249] on span "CBSW" at bounding box center [416, 246] width 24 height 10
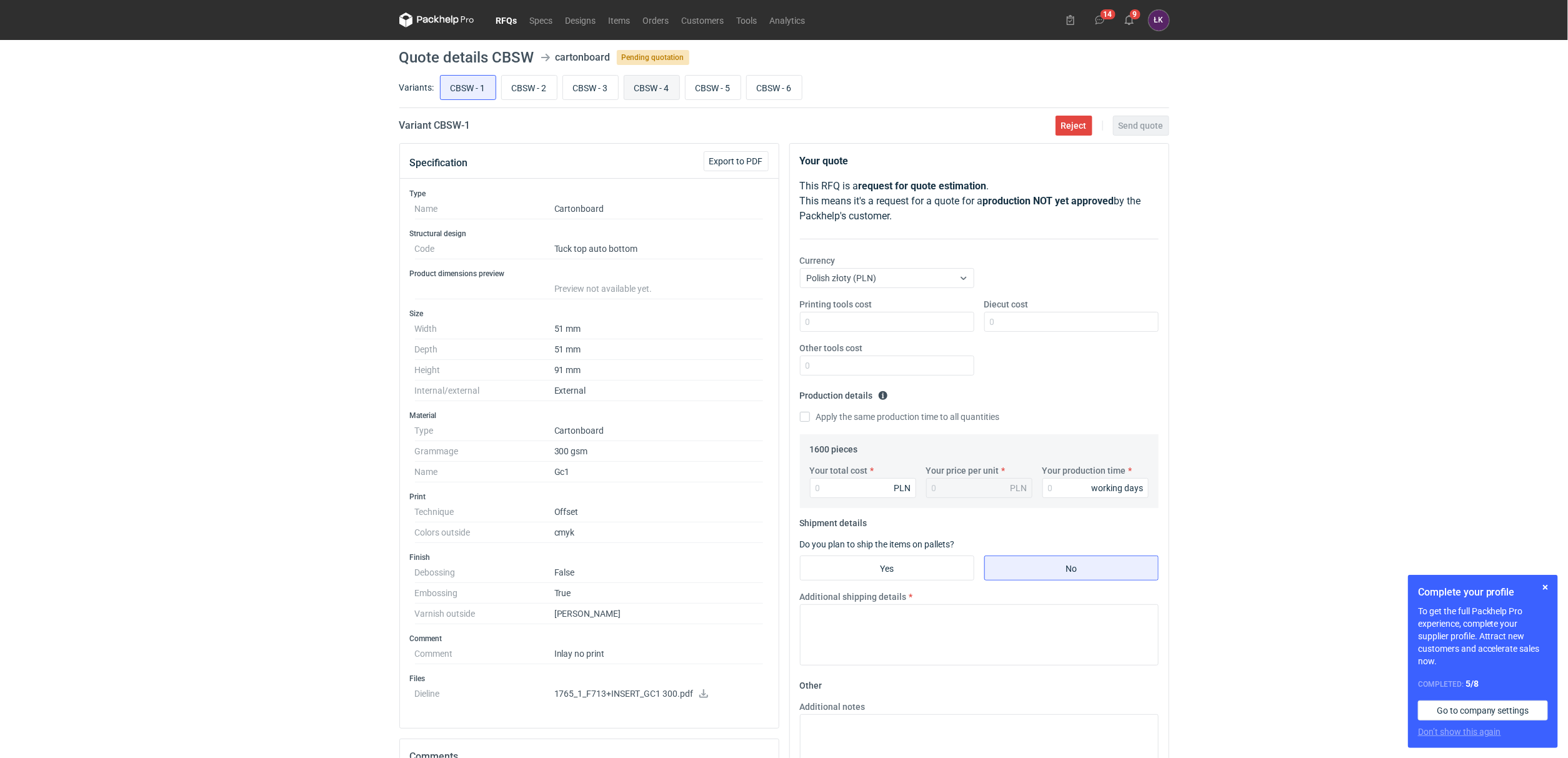
click at [648, 83] on input "CBSW - 4" at bounding box center [652, 87] width 55 height 24
radio input "true"
click at [613, 83] on input "CBSW - 3" at bounding box center [591, 87] width 55 height 24
radio input "true"
click at [649, 82] on input "CBSW - 4" at bounding box center [652, 87] width 55 height 24
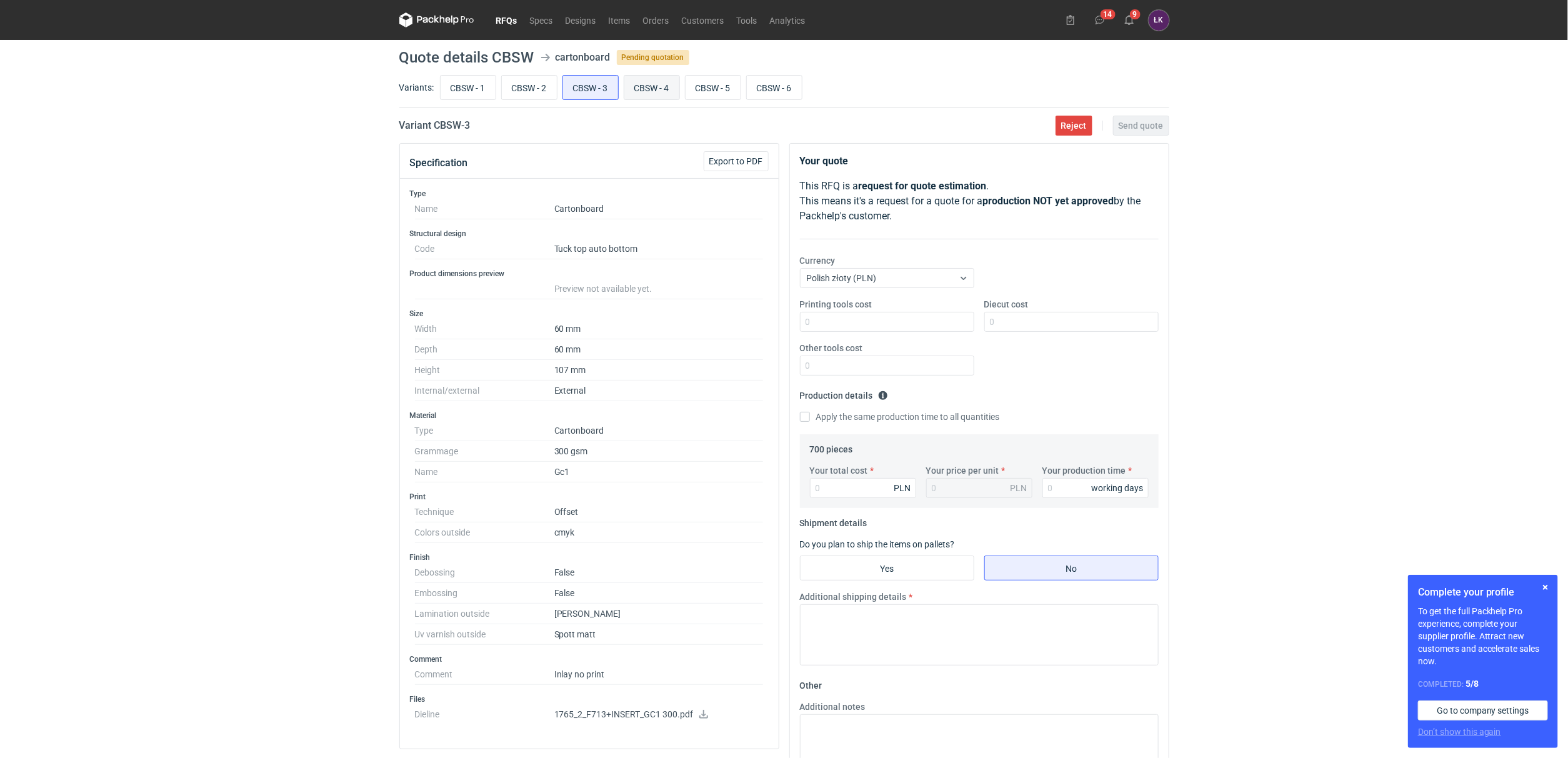
radio input "true"
click at [615, 85] on input "CBSW - 3" at bounding box center [591, 87] width 55 height 24
radio input "true"
click at [647, 85] on input "CBSW - 4" at bounding box center [652, 87] width 55 height 24
radio input "true"
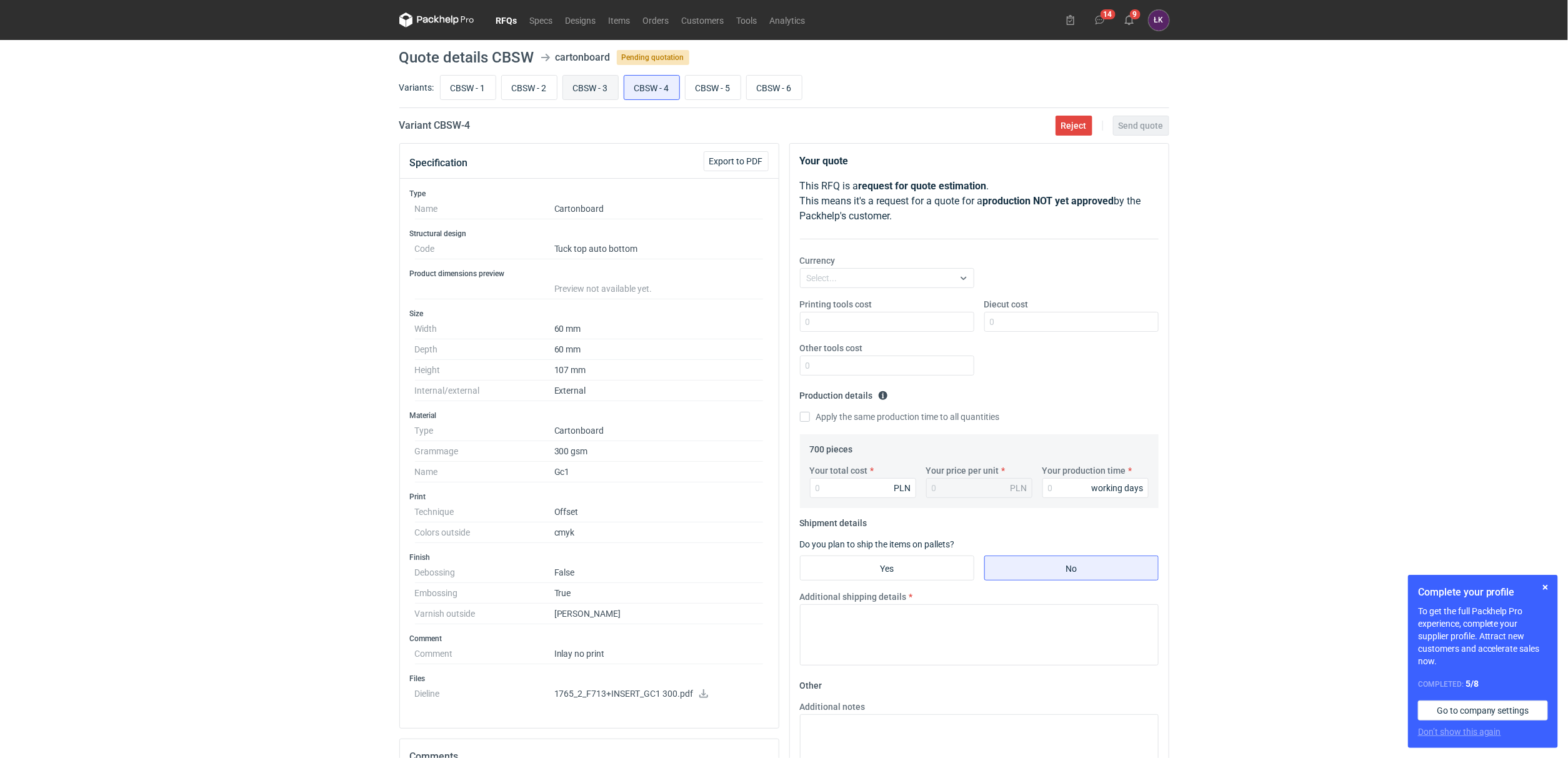
click at [615, 85] on input "CBSW - 3" at bounding box center [591, 87] width 55 height 24
radio input "true"
click at [642, 85] on input "CBSW - 4" at bounding box center [652, 87] width 55 height 24
radio input "true"
click at [611, 85] on input "CBSW - 3" at bounding box center [591, 87] width 55 height 24
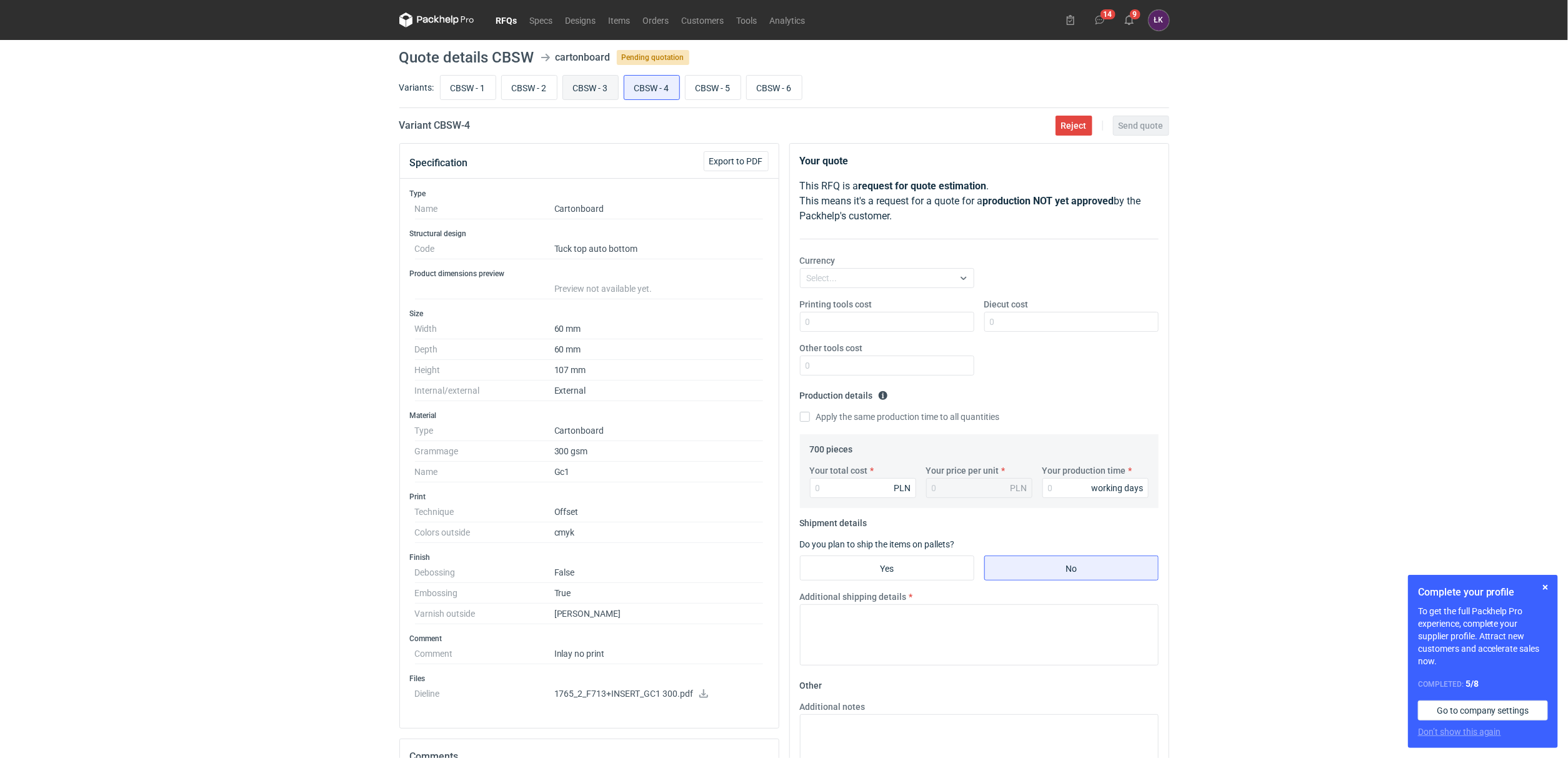
radio input "true"
click at [644, 88] on input "CBSW - 4" at bounding box center [652, 87] width 55 height 24
radio input "true"
click at [621, 88] on div "CBSW - 1 CBSW - 2 CBSW - 3 CBSW - 4 CBSW - 5 CBSW - 6" at bounding box center [803, 88] width 732 height 30
click at [642, 87] on input "CBSW - 4" at bounding box center [652, 87] width 55 height 24
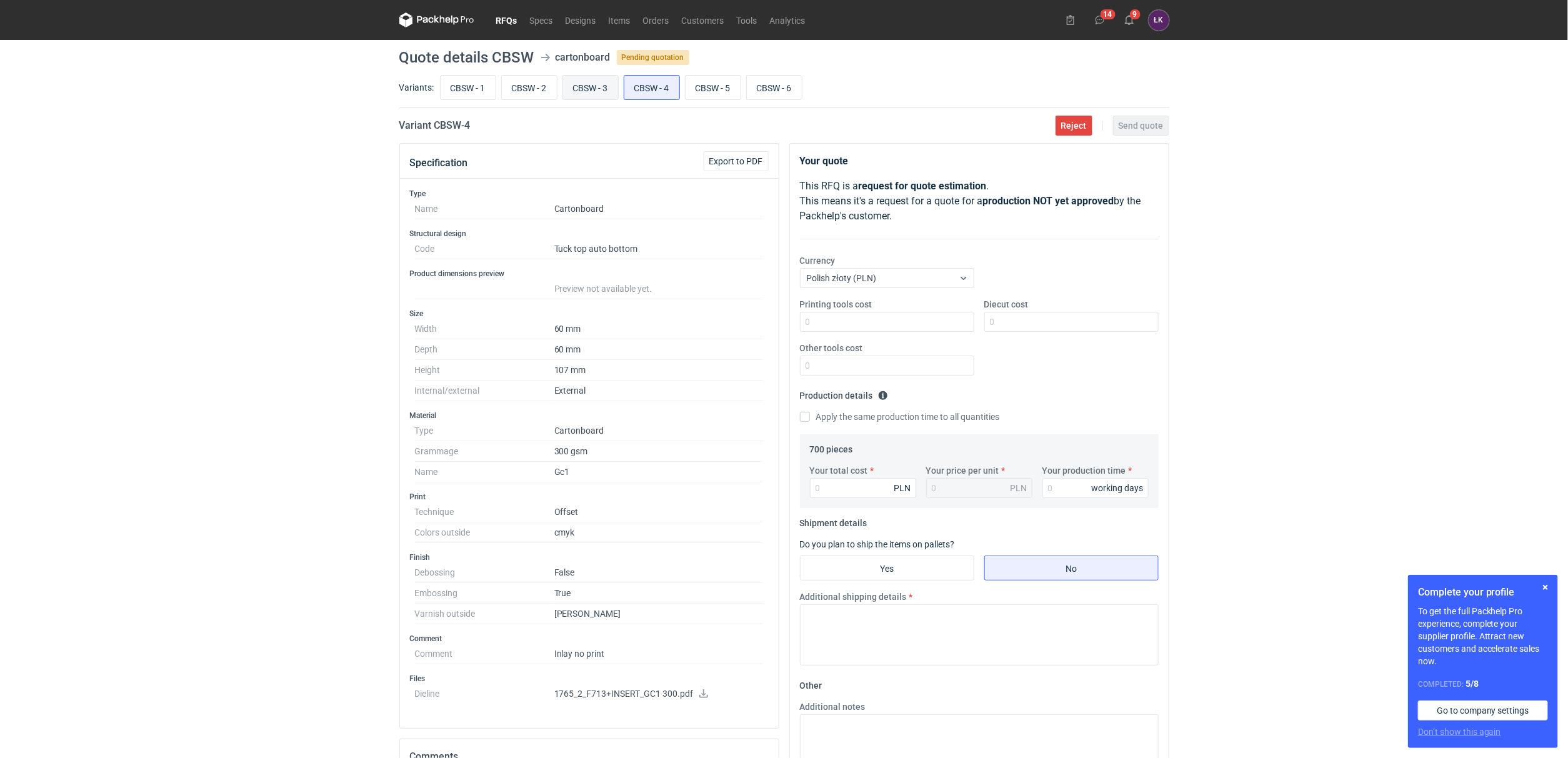
click at [583, 88] on input "CBSW - 3" at bounding box center [591, 87] width 55 height 24
radio input "true"
click at [648, 83] on input "CBSW - 4" at bounding box center [652, 87] width 55 height 24
radio input "true"
click at [617, 85] on input "CBSW - 3" at bounding box center [591, 87] width 55 height 24
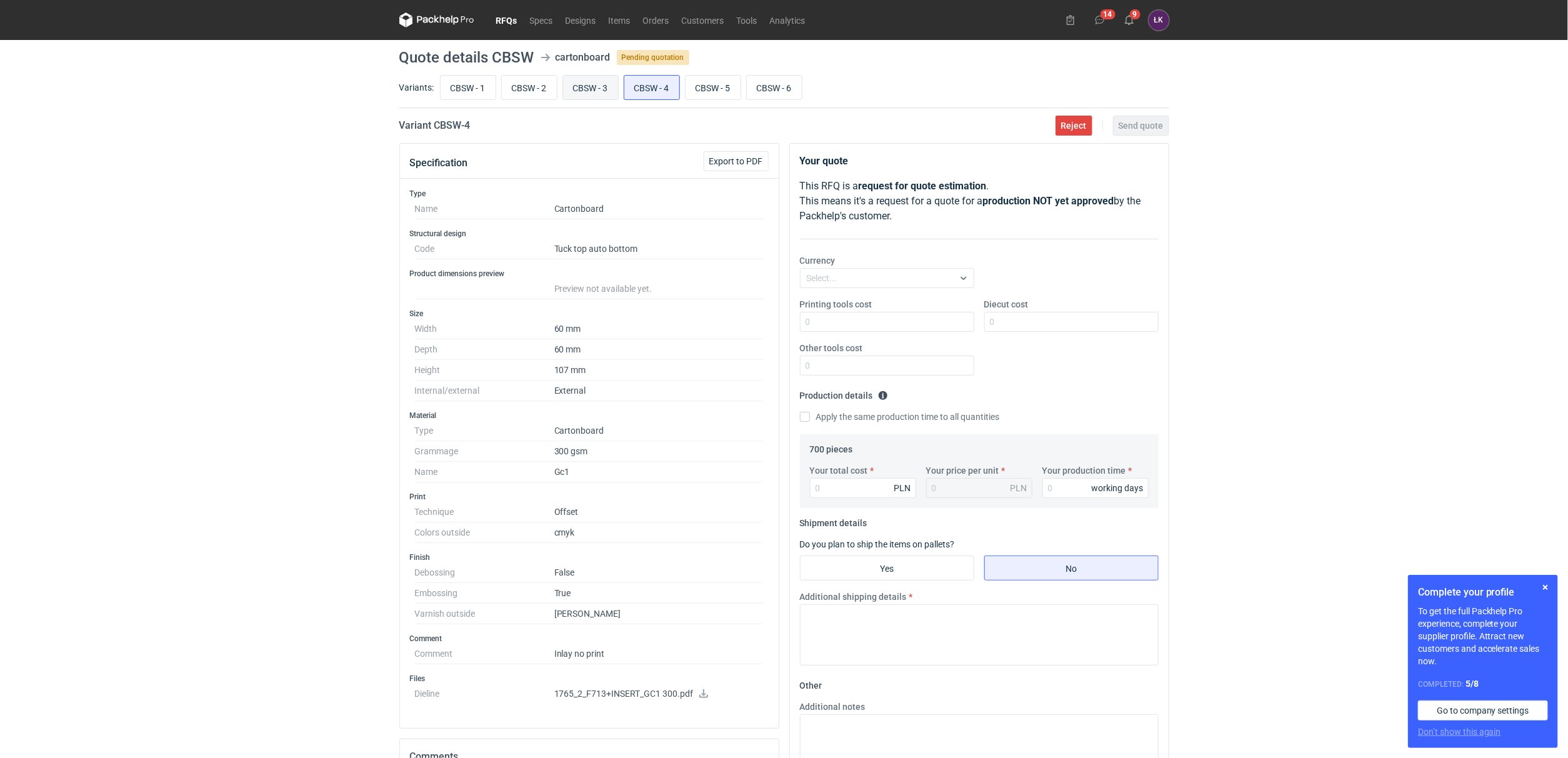
radio input "true"
click at [655, 85] on input "CBSW - 4" at bounding box center [652, 87] width 55 height 24
radio input "true"
click at [719, 88] on input "CBSW - 5" at bounding box center [713, 87] width 55 height 24
radio input "true"
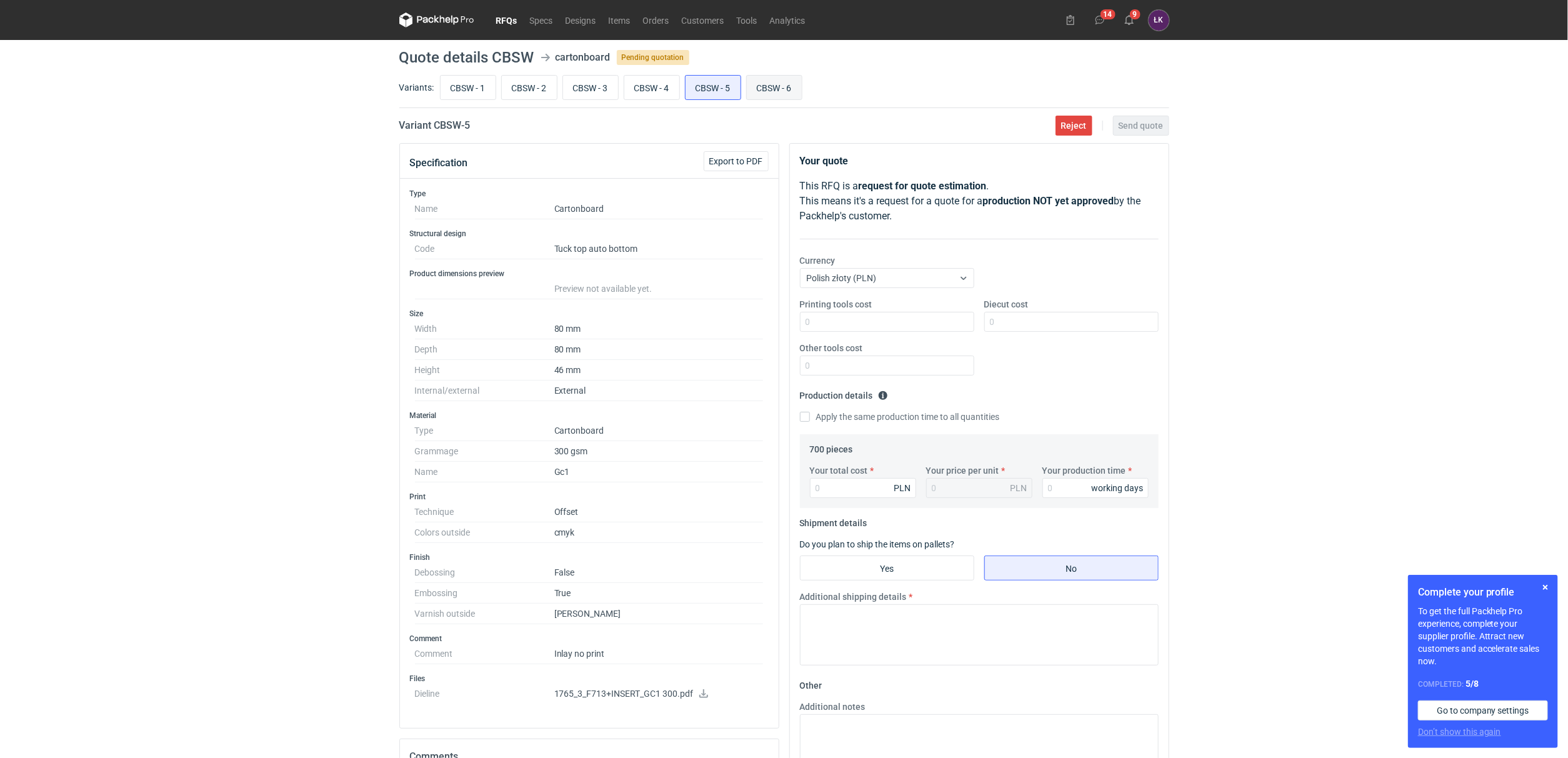
click at [764, 89] on input "CBSW - 6" at bounding box center [775, 87] width 55 height 24
radio input "true"
click at [720, 88] on input "CBSW - 5" at bounding box center [713, 87] width 55 height 24
radio input "true"
click at [779, 87] on input "CBSW - 6" at bounding box center [775, 87] width 55 height 24
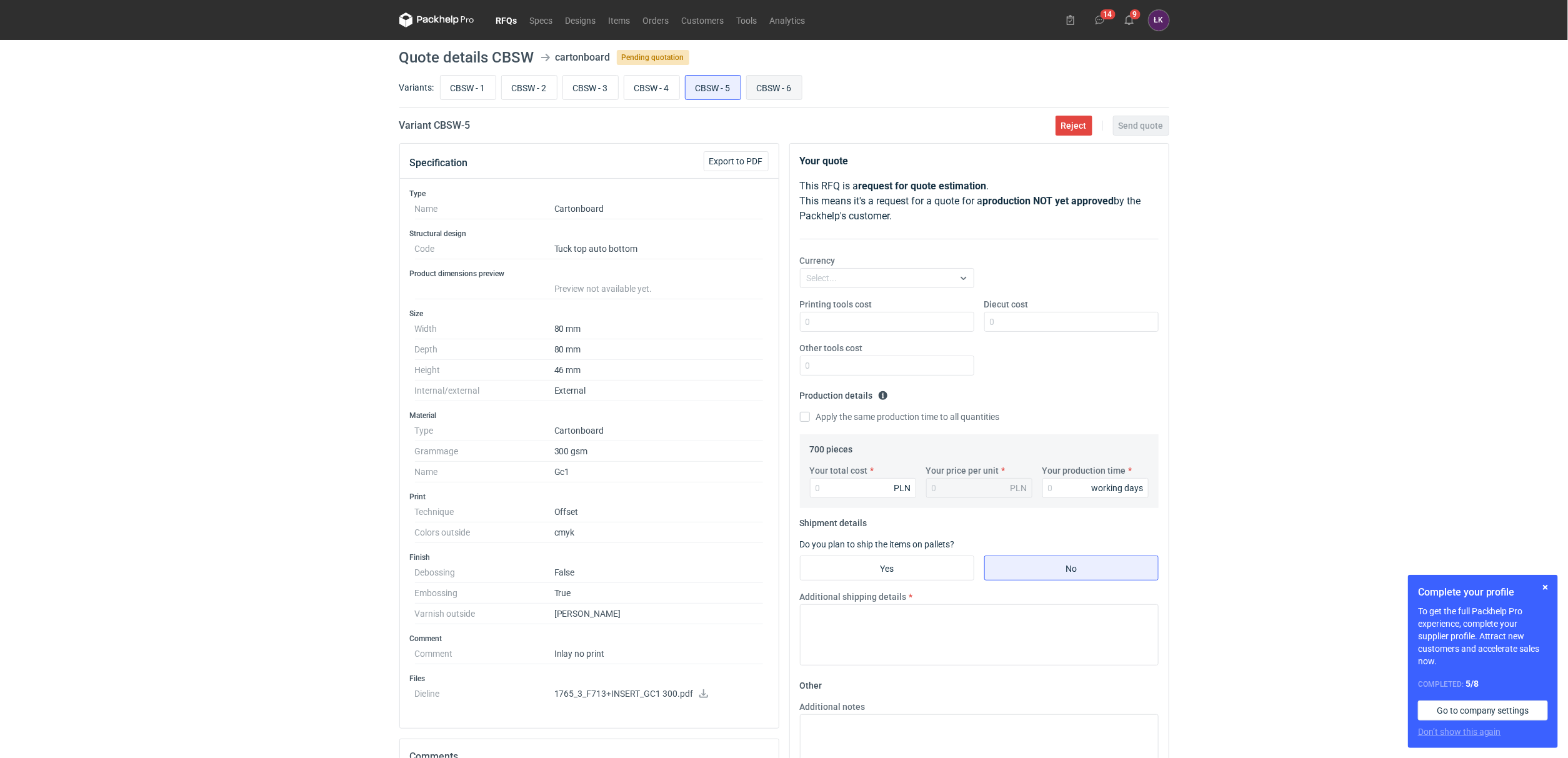
radio input "true"
click at [728, 88] on input "CBSW - 5" at bounding box center [713, 87] width 55 height 24
radio input "true"
click at [779, 85] on input "CBSW - 6" at bounding box center [775, 87] width 55 height 24
radio input "true"
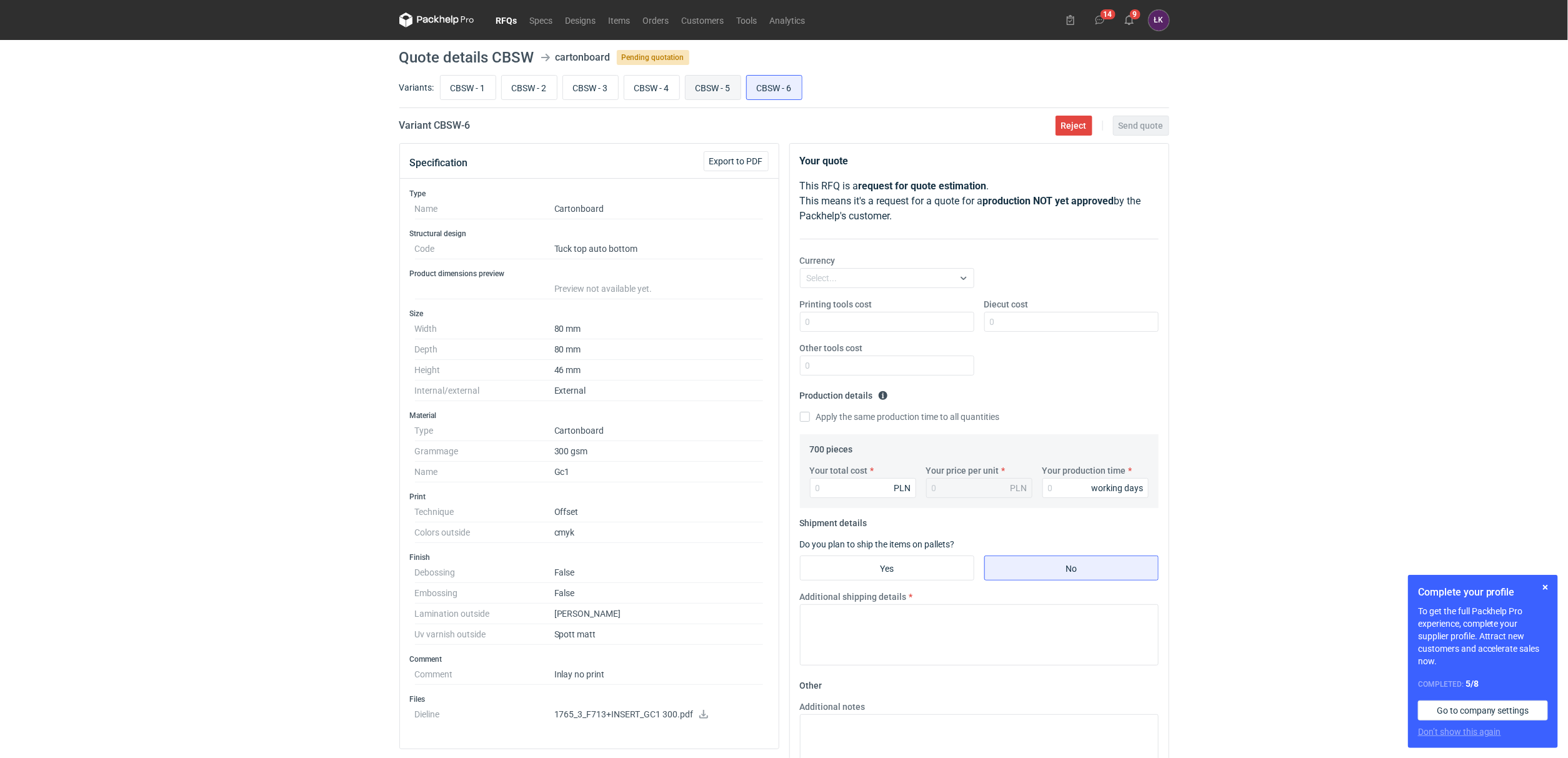
click at [736, 85] on input "CBSW - 5" at bounding box center [713, 87] width 55 height 24
radio input "true"
click at [776, 85] on input "CBSW - 6" at bounding box center [775, 87] width 55 height 24
radio input "true"
click at [723, 85] on input "CBSW - 5" at bounding box center [713, 87] width 55 height 24
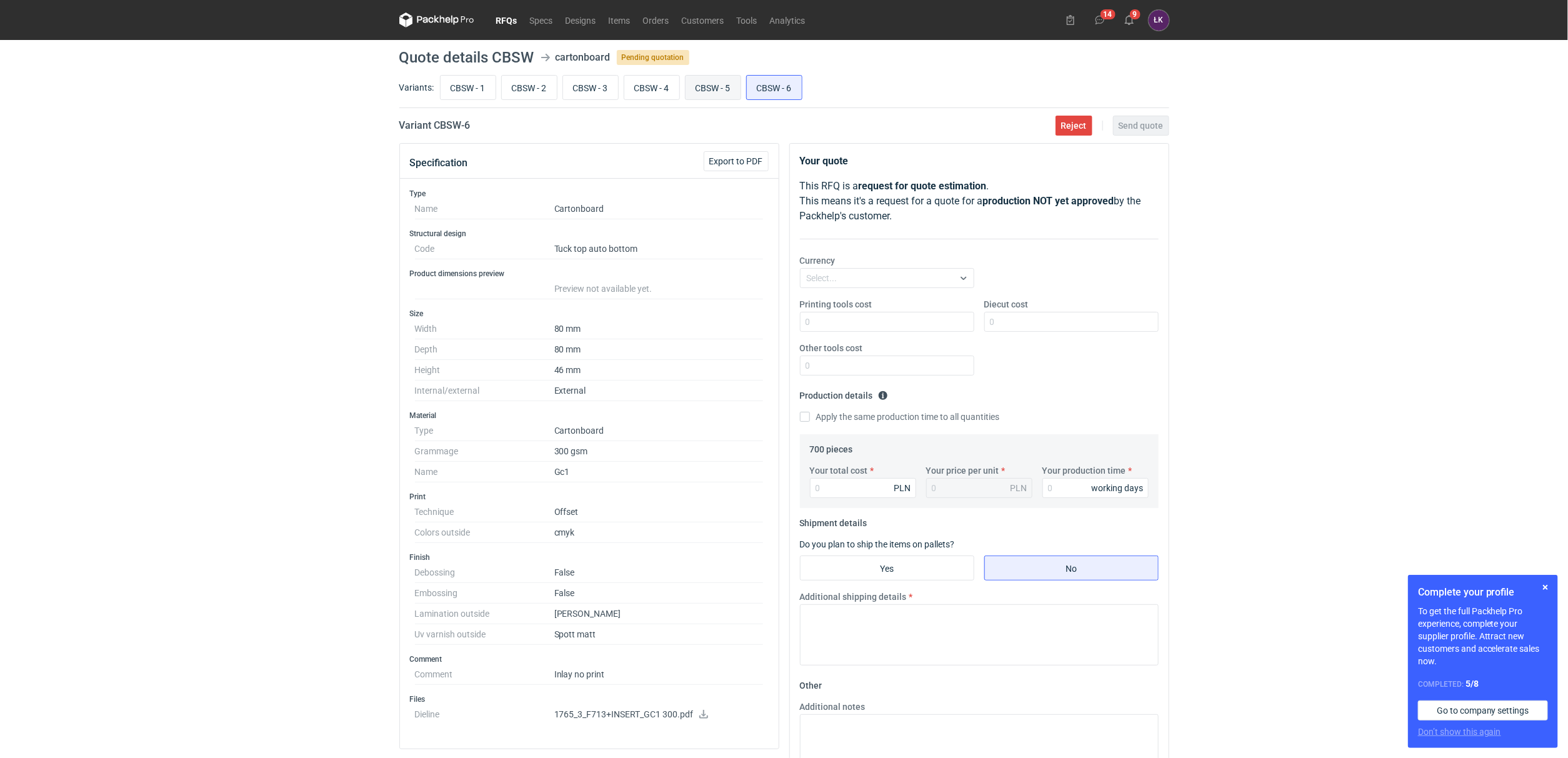
radio input "true"
click at [771, 90] on input "CBSW - 6" at bounding box center [775, 87] width 55 height 24
radio input "true"
click at [699, 716] on icon at bounding box center [704, 714] width 10 height 9
click at [340, 418] on div "RFQs Specs Designs Items Orders Customers Tools Analytics 14 9 ŁK Łukasz Kowals…" at bounding box center [784, 379] width 1568 height 758
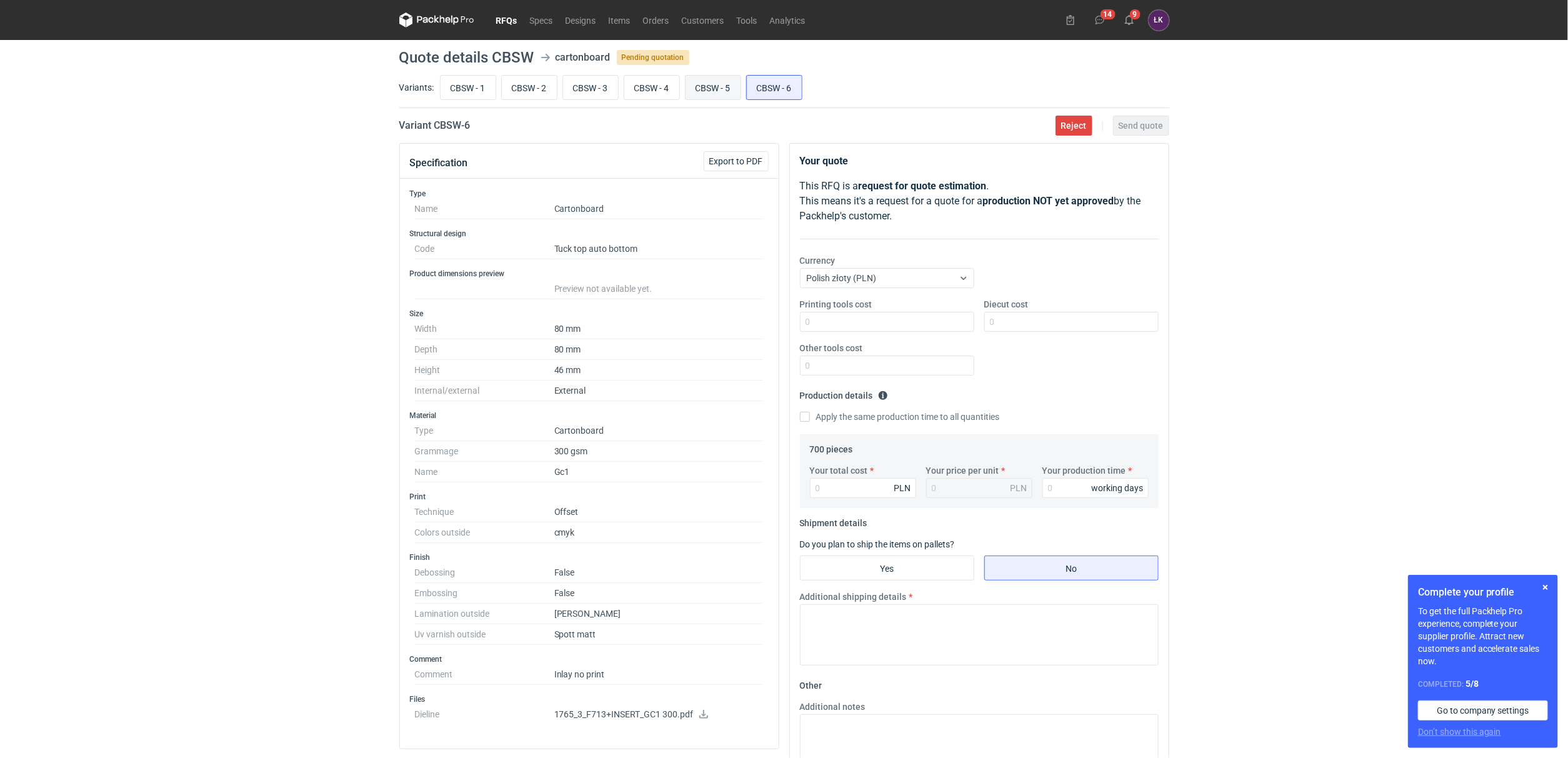
click at [720, 80] on input "CBSW - 5" at bounding box center [713, 87] width 55 height 24
radio input "true"
drag, startPoint x: 1319, startPoint y: 201, endPoint x: 1388, endPoint y: 22, distance: 191.8
click at [1323, 173] on div "RFQs Specs Designs Items Orders Customers Tools Analytics 14 9 ŁK Łukasz Kowals…" at bounding box center [784, 379] width 1568 height 758
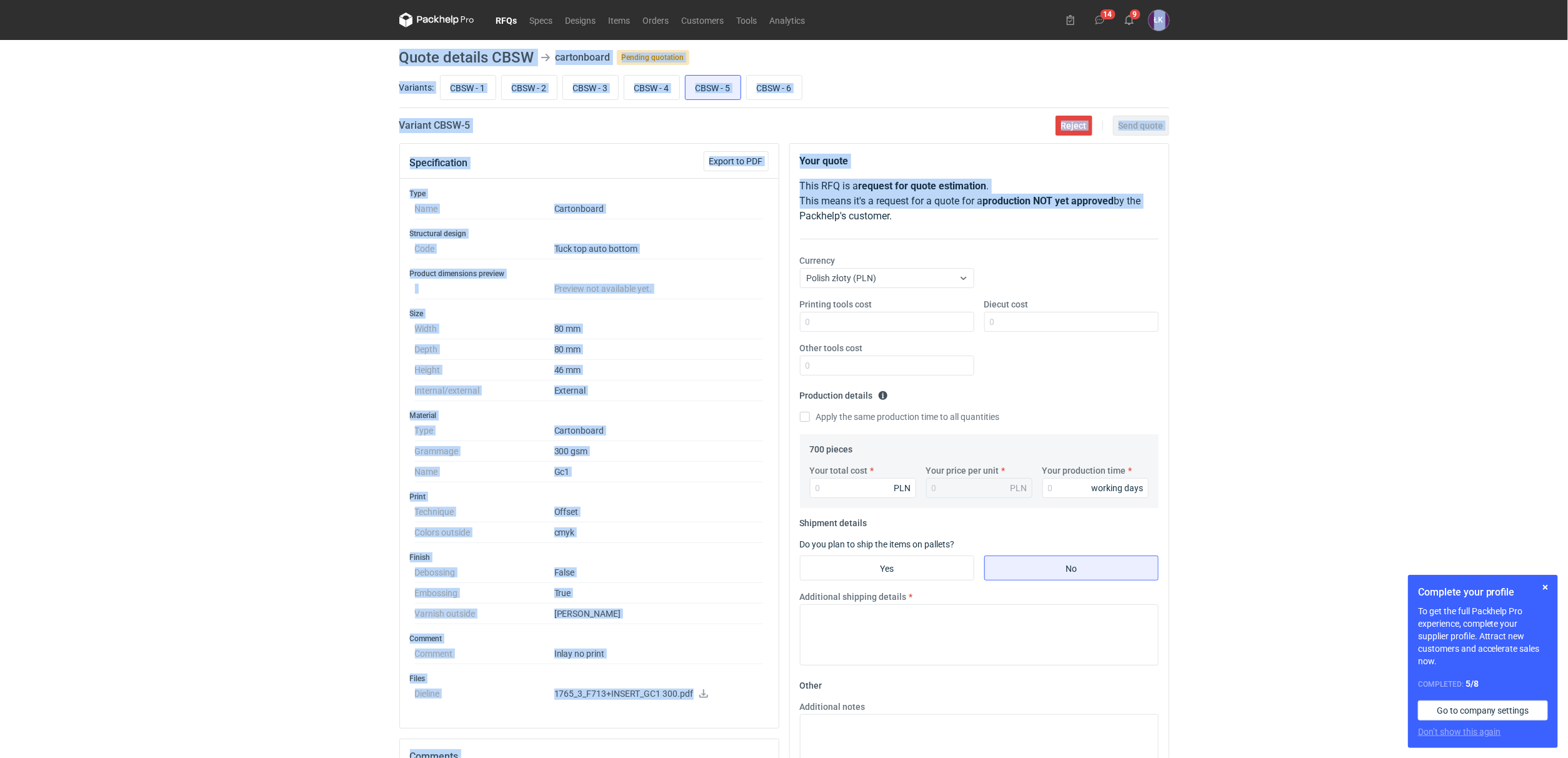
click at [259, 140] on div "RFQs Specs Designs Items Orders Customers Tools Analytics 14 9 ŁK Łukasz Kowals…" at bounding box center [784, 379] width 1568 height 758
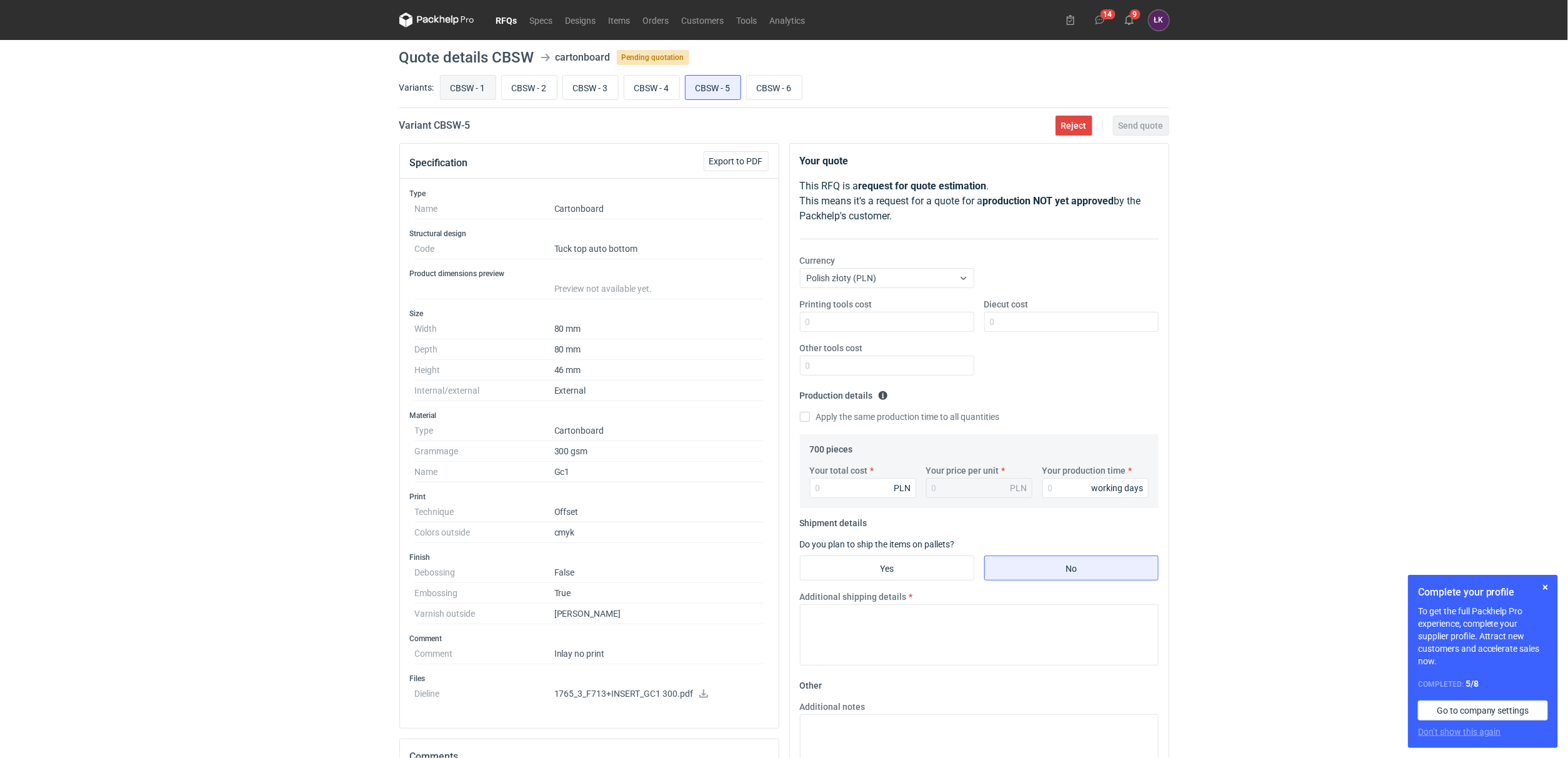
click at [468, 83] on input "CBSW - 1" at bounding box center [468, 87] width 55 height 24
radio input "true"
click at [322, 173] on div "RFQs Specs Designs Items Orders Customers Tools Analytics 14 9 [PERSON_NAME] Ko…" at bounding box center [784, 379] width 1568 height 758
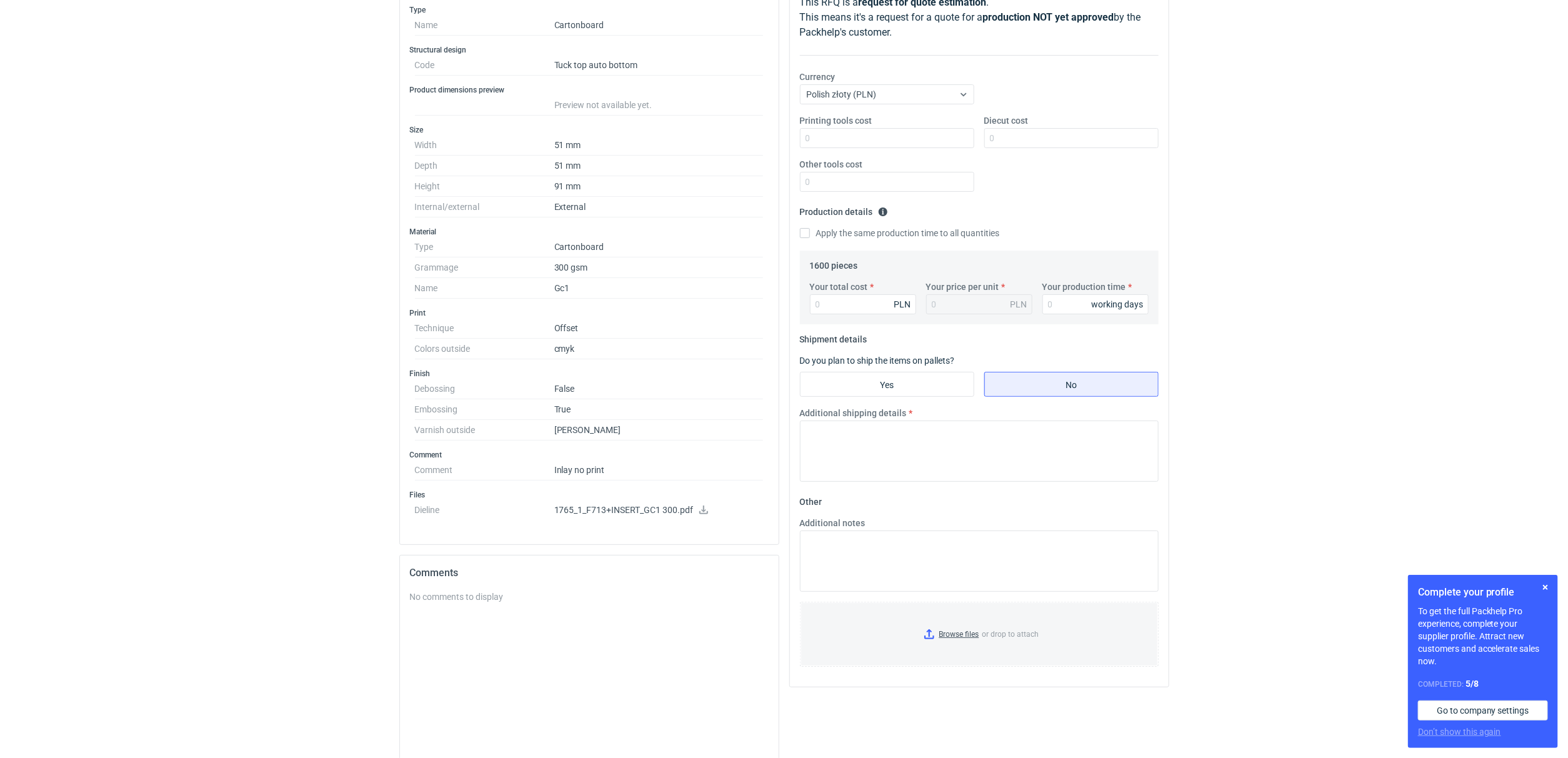
scroll to position [187, 0]
click at [704, 513] on link at bounding box center [704, 508] width 10 height 10
click at [253, 571] on html "RFQs Specs Designs Items Orders Customers Tools Analytics 14 9 [PERSON_NAME] Ko…" at bounding box center [784, 192] width 1568 height 758
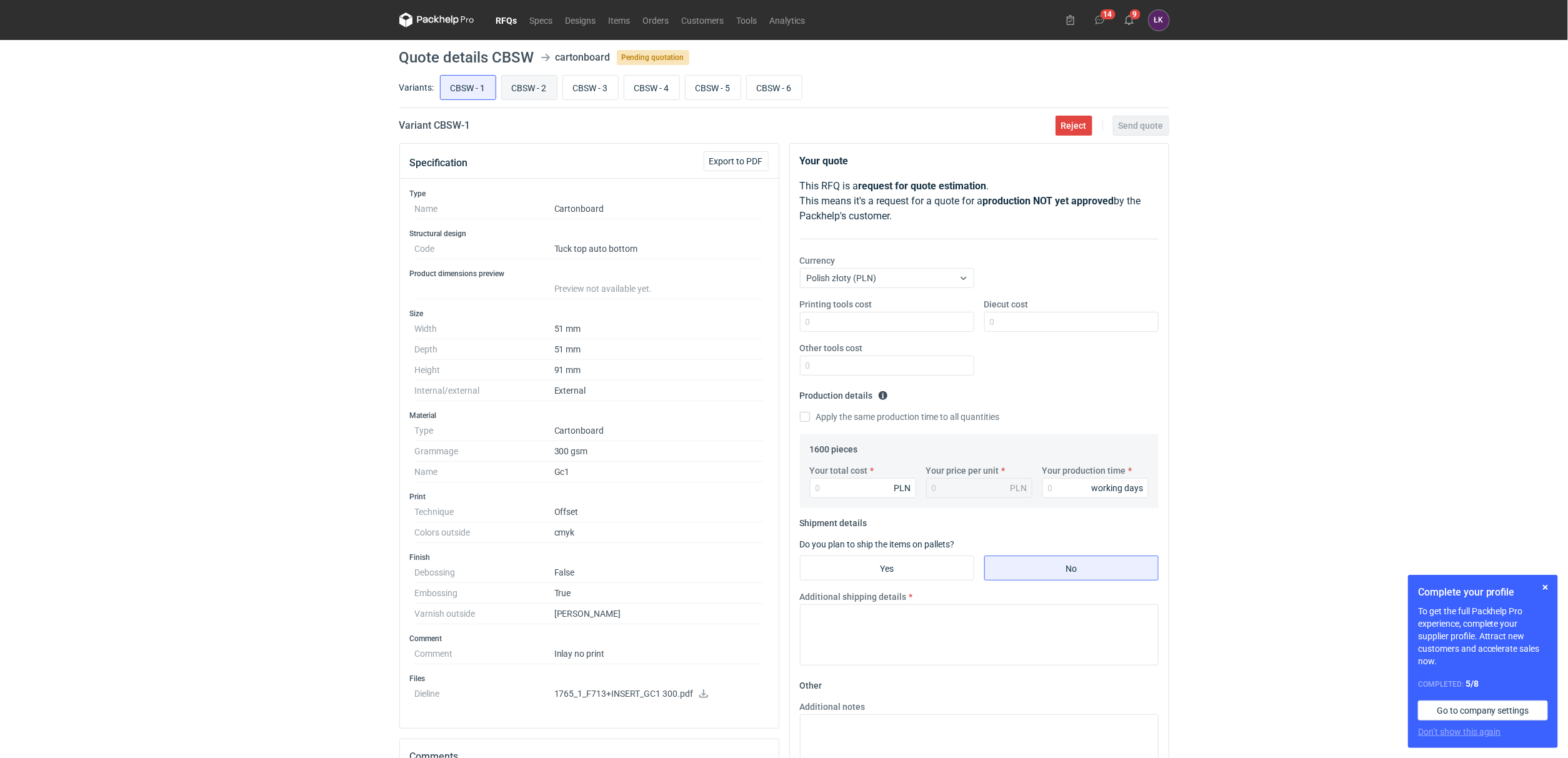
click at [530, 82] on input "CBSW - 2" at bounding box center [529, 87] width 55 height 24
radio input "true"
click at [596, 83] on input "CBSW - 3" at bounding box center [591, 87] width 55 height 24
radio input "true"
click at [700, 719] on icon at bounding box center [704, 714] width 10 height 9
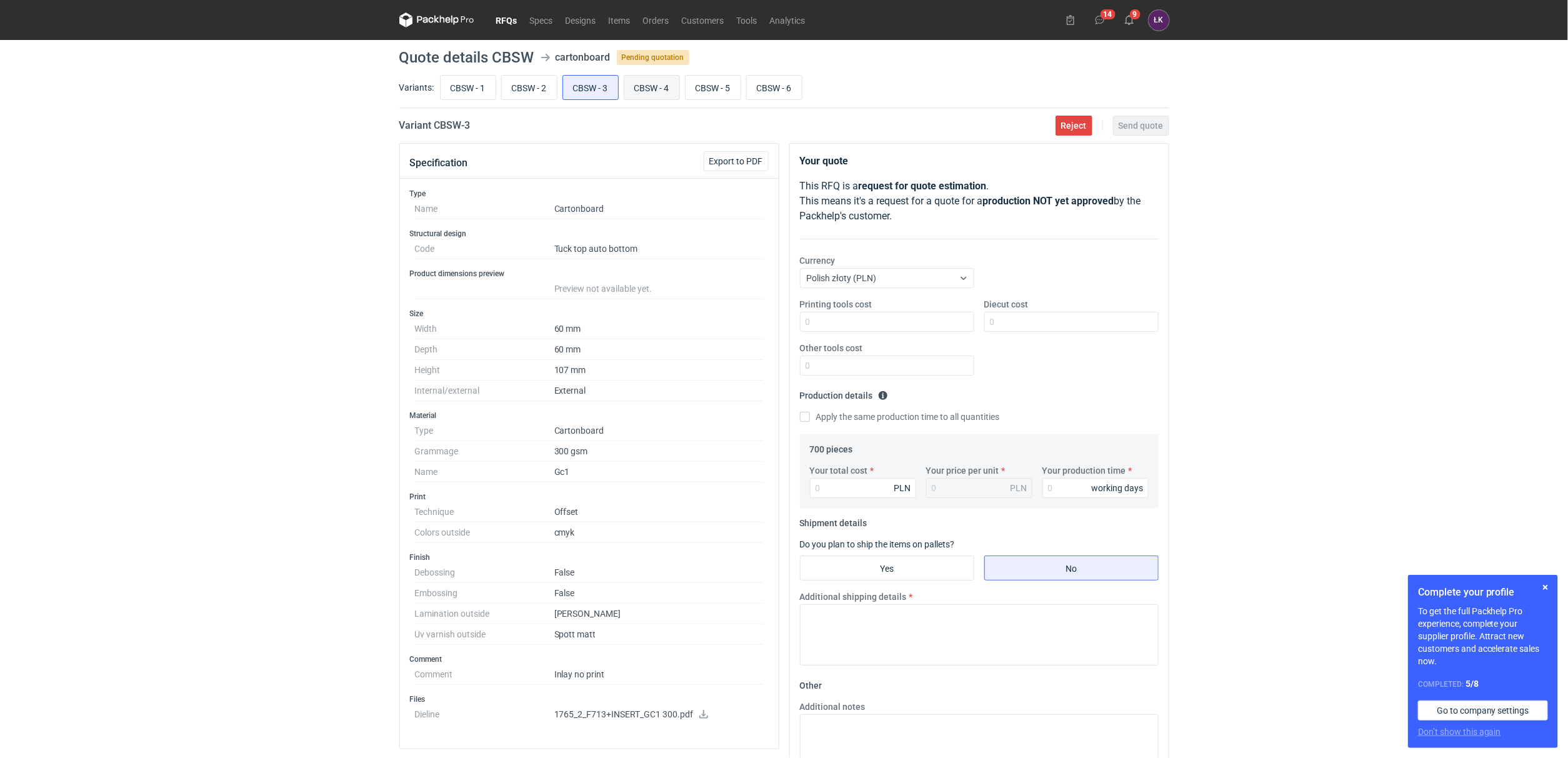
click at [658, 95] on input "CBSW - 4" at bounding box center [652, 87] width 55 height 24
radio input "true"
click at [722, 87] on input "CBSW - 5" at bounding box center [713, 87] width 55 height 24
radio input "true"
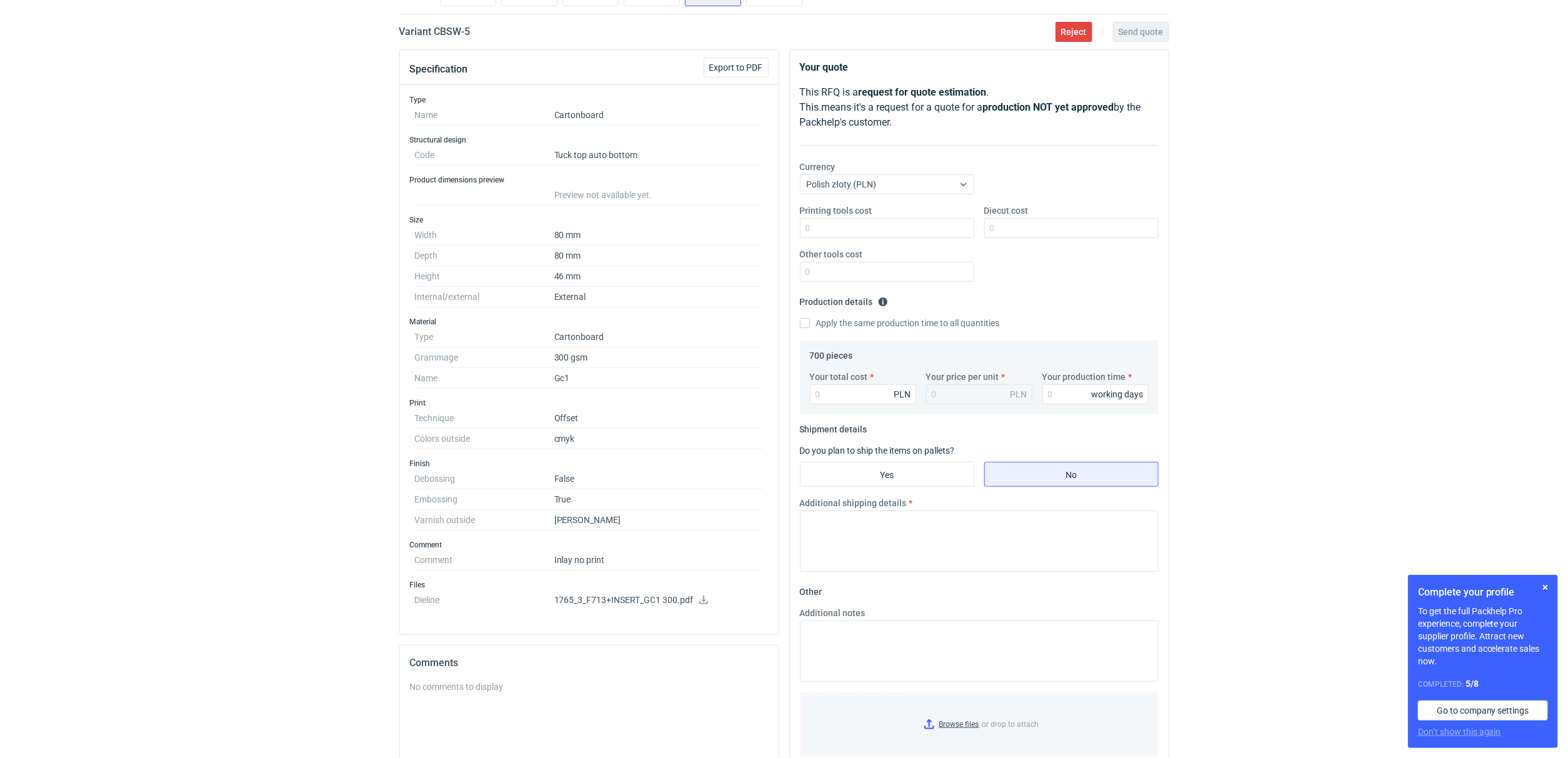
click at [704, 605] on icon at bounding box center [704, 601] width 9 height 9
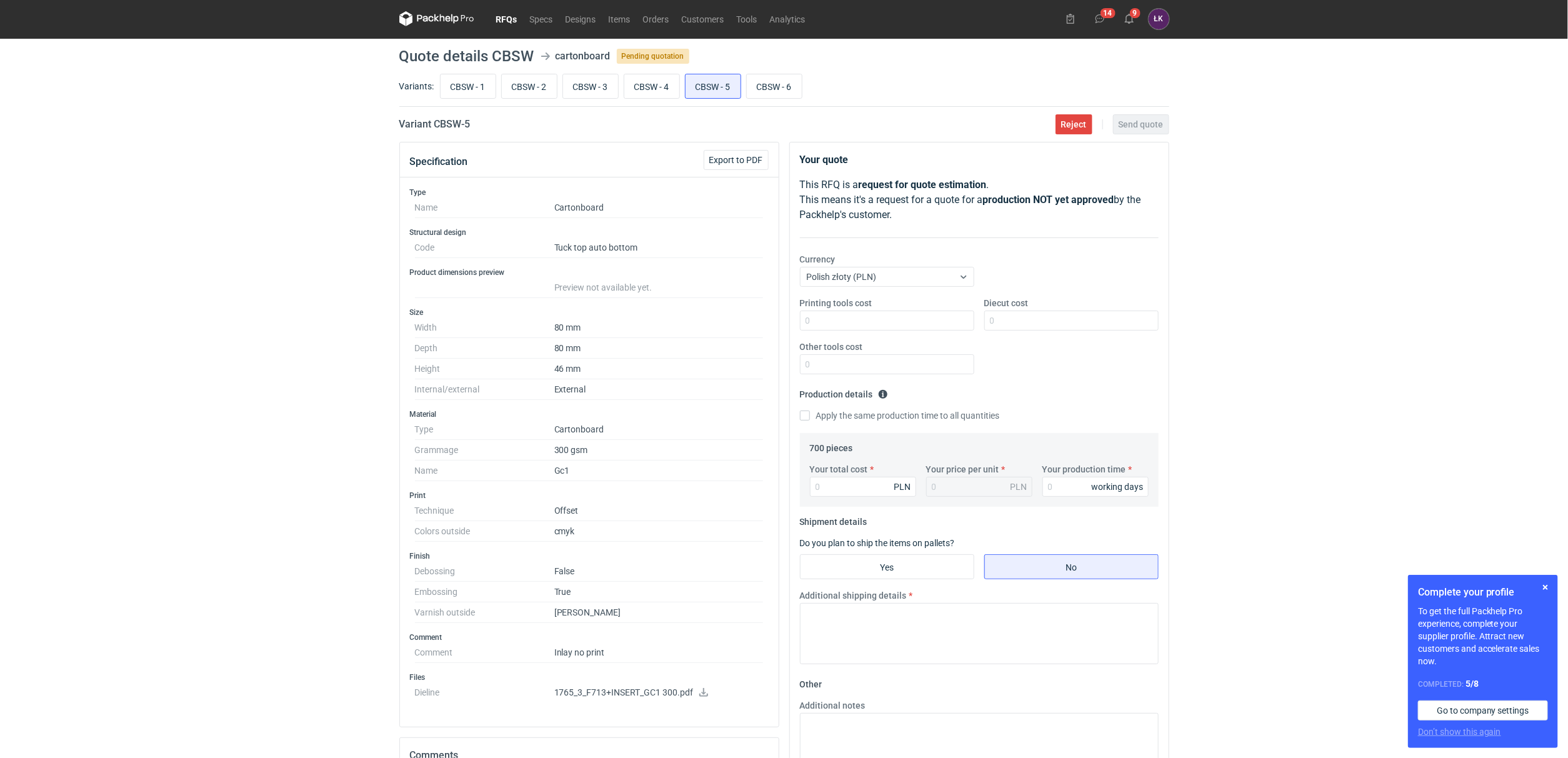
scroll to position [0, 0]
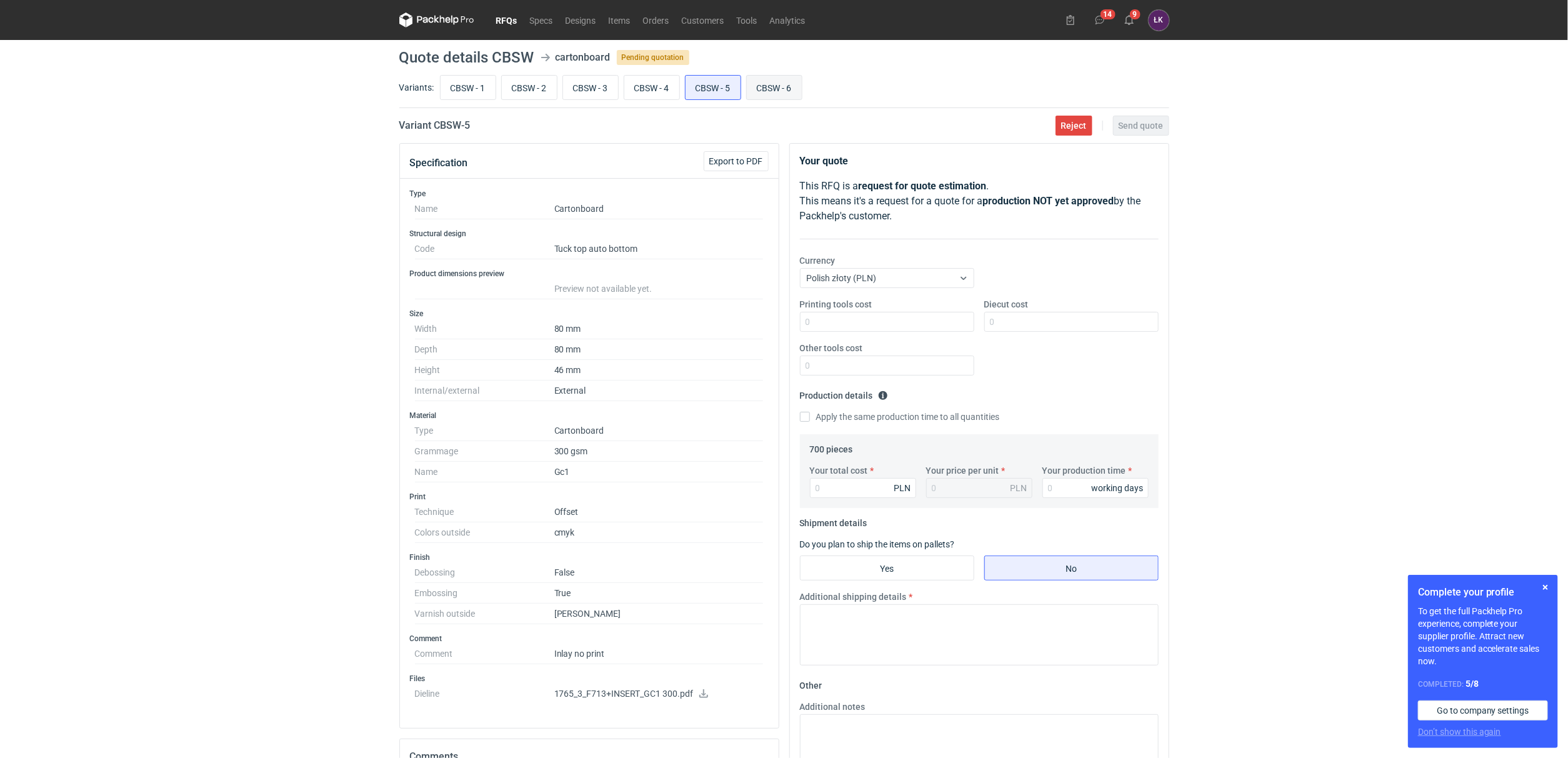
click at [779, 88] on input "CBSW - 6" at bounding box center [775, 87] width 55 height 24
radio input "true"
click at [741, 90] on input "CBSW - 5" at bounding box center [713, 87] width 55 height 24
radio input "true"
drag, startPoint x: 495, startPoint y: 51, endPoint x: 533, endPoint y: 52, distance: 38.0
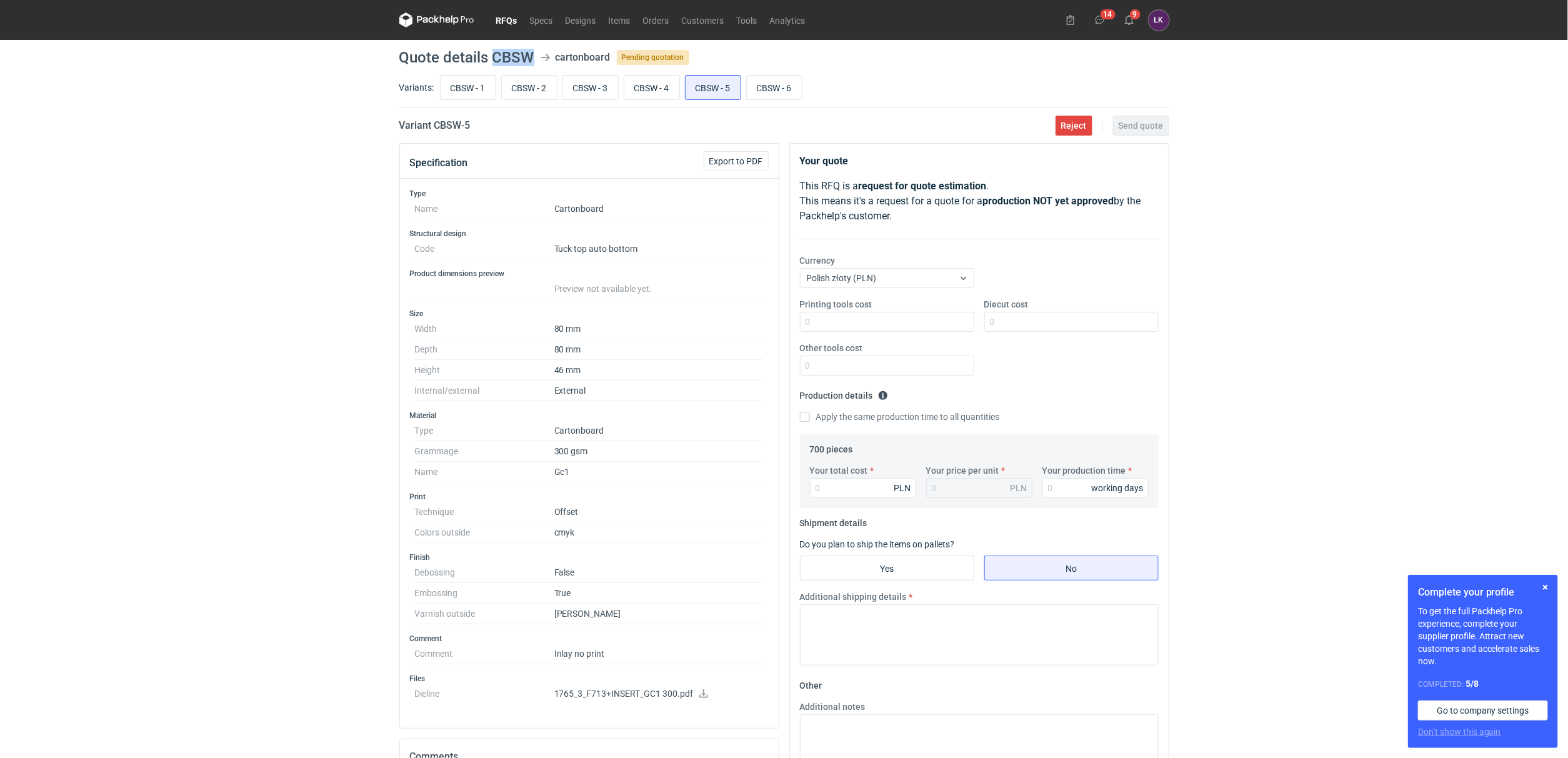
click at [533, 52] on h1 "Quote details CBSW" at bounding box center [467, 57] width 135 height 15
copy h1 "CBSW"
